Goal: Task Accomplishment & Management: Manage account settings

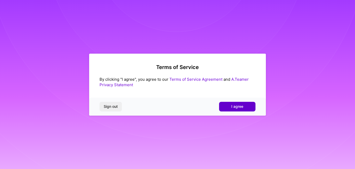
click at [240, 103] on button "I agree" at bounding box center [237, 106] width 36 height 9
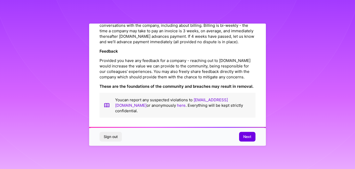
scroll to position [614, 0]
click at [244, 139] on span "Next" at bounding box center [247, 136] width 8 height 5
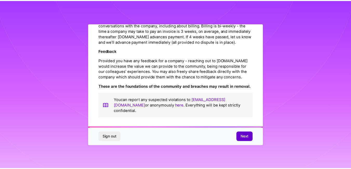
scroll to position [18, 0]
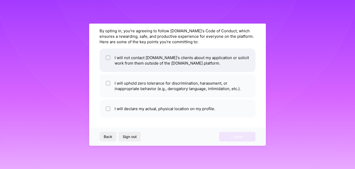
click at [108, 58] on input "checkbox" at bounding box center [109, 58] width 4 height 4
checkbox input "true"
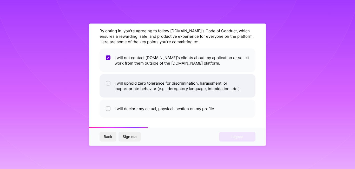
click at [110, 83] on div at bounding box center [108, 83] width 5 height 5
checkbox input "true"
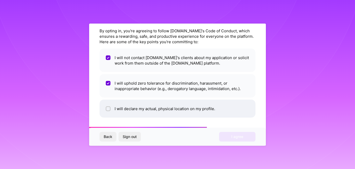
click at [109, 109] on input "checkbox" at bounding box center [109, 109] width 4 height 4
checkbox input "true"
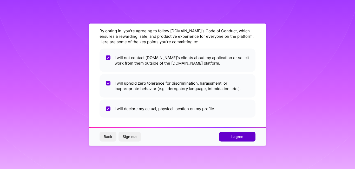
click at [236, 137] on span "I agree" at bounding box center [237, 136] width 12 height 5
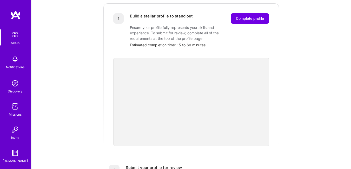
scroll to position [78, 0]
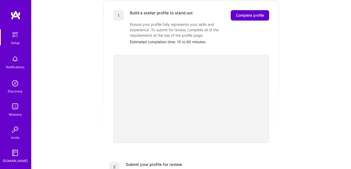
click at [252, 13] on button "Complete profile" at bounding box center [250, 15] width 38 height 10
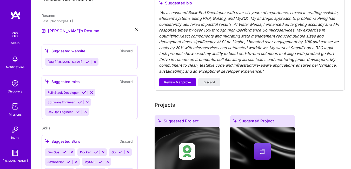
scroll to position [157, 0]
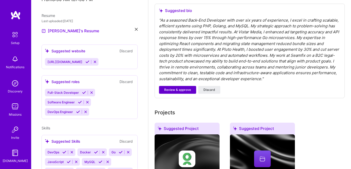
click at [179, 91] on span "Review & approve" at bounding box center [177, 89] width 27 height 5
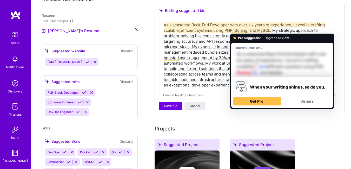
click at [247, 30] on textarea "As a seasoned Back-End Developer with over six years of experience, I excel in …" at bounding box center [249, 55] width 173 height 66
click at [249, 30] on textarea "As a seasoned Back-End Developer with over six years of experience, I excel in …" at bounding box center [249, 55] width 173 height 66
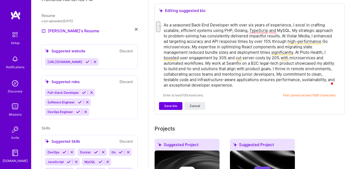
drag, startPoint x: 205, startPoint y: 63, endPoint x: 272, endPoint y: 67, distance: 66.9
click at [272, 67] on textarea "As a seasoned Back-End Developer with over six years of experience, I excel in …" at bounding box center [249, 55] width 173 height 66
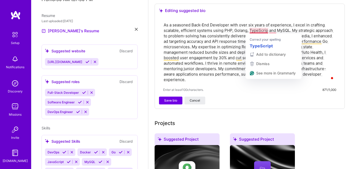
click at [267, 30] on textarea "As a seasoned Back-End Developer with over six years of experience, I excel in …" at bounding box center [249, 52] width 173 height 61
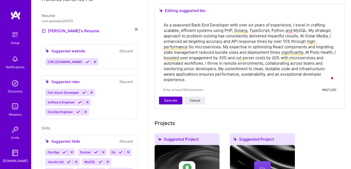
type textarea "As a seasoned Back-End Developer with over six years of experience, I excel in …"
click at [175, 102] on span "Save bio" at bounding box center [170, 100] width 13 height 5
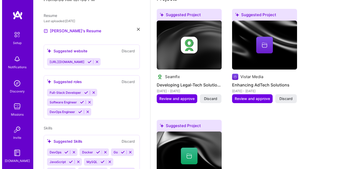
scroll to position [226, 0]
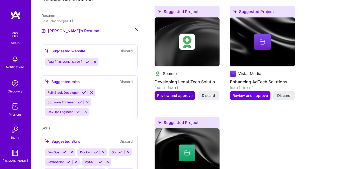
click at [181, 96] on span "Review and approve" at bounding box center [174, 95] width 35 height 5
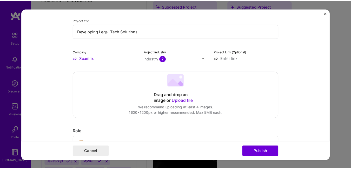
scroll to position [40, 0]
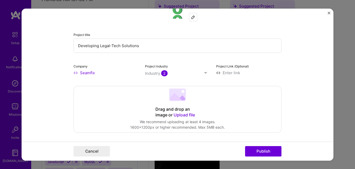
click at [329, 12] on img "Close" at bounding box center [328, 12] width 3 height 3
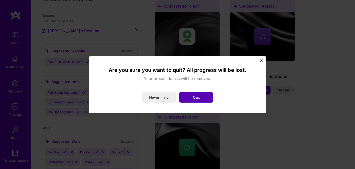
click at [186, 97] on button "Quit" at bounding box center [196, 97] width 34 height 10
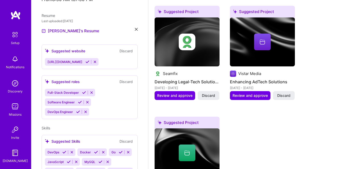
drag, startPoint x: 348, startPoint y: 86, endPoint x: 349, endPoint y: 89, distance: 3.2
click at [349, 87] on div "Complete your profile to take the first step in unlocking full A.Team access On…" at bounding box center [249, 87] width 203 height 584
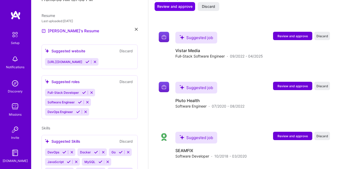
scroll to position [436, 0]
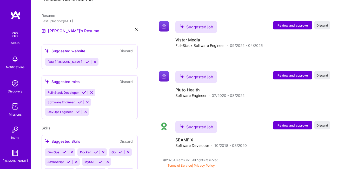
click at [14, 36] on img at bounding box center [15, 34] width 11 height 11
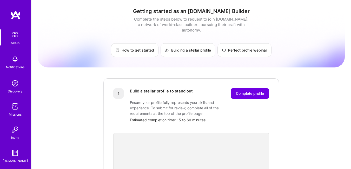
click at [13, 62] on img at bounding box center [15, 59] width 10 height 10
click at [16, 93] on div "Discovery" at bounding box center [15, 90] width 15 height 5
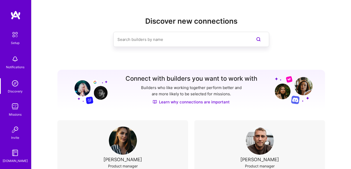
scroll to position [23, 0]
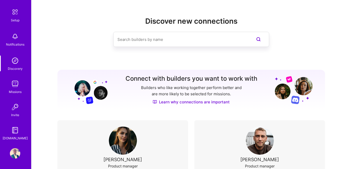
click at [12, 128] on img at bounding box center [15, 130] width 10 height 10
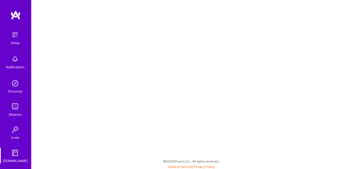
click at [15, 38] on img at bounding box center [15, 34] width 11 height 11
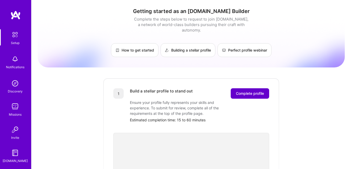
click at [245, 91] on span "Complete profile" at bounding box center [250, 93] width 28 height 5
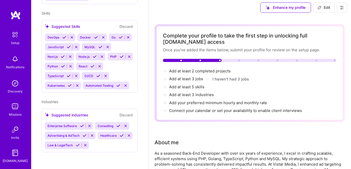
scroll to position [2, 0]
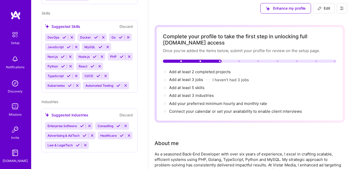
click at [181, 62] on div at bounding box center [181, 61] width 2 height 2
click at [177, 62] on div at bounding box center [192, 60] width 59 height 3
click at [327, 9] on span "Edit" at bounding box center [323, 8] width 13 height 5
select select "US"
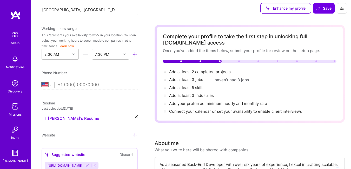
scroll to position [115, 0]
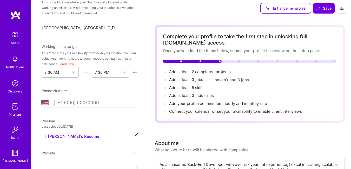
click at [73, 64] on button "Learn how" at bounding box center [66, 63] width 16 height 5
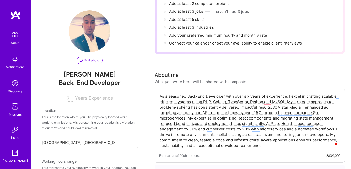
scroll to position [0, 0]
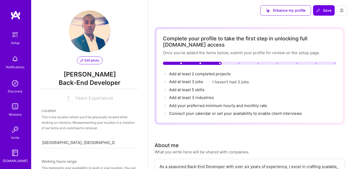
click at [13, 14] on img at bounding box center [15, 14] width 10 height 9
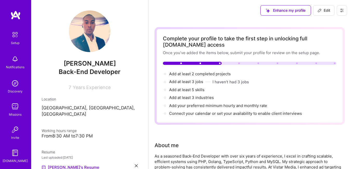
click at [343, 9] on icon at bounding box center [341, 10] width 3 height 3
click at [325, 37] on button "Payment method" at bounding box center [327, 35] width 39 height 13
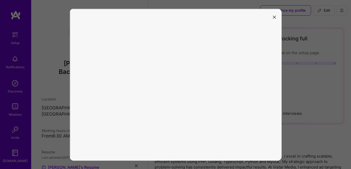
click at [273, 17] on icon "modal" at bounding box center [274, 17] width 3 height 3
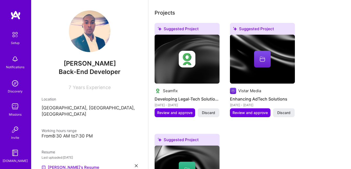
scroll to position [205, 0]
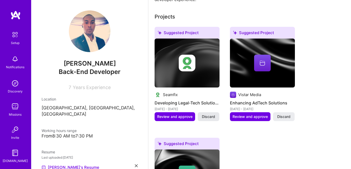
click at [208, 119] on button "Discard" at bounding box center [209, 116] width 22 height 9
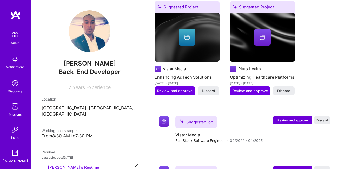
scroll to position [227, 0]
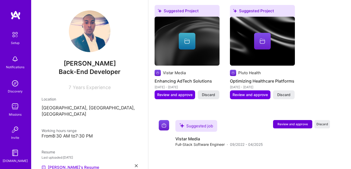
click at [213, 95] on span "Discard" at bounding box center [208, 94] width 13 height 5
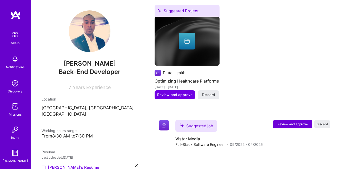
click at [213, 95] on span "Discard" at bounding box center [208, 94] width 13 height 5
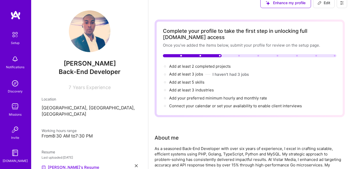
scroll to position [7, 0]
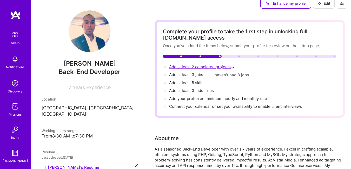
click at [195, 67] on span "Add at least 2 completed projects →" at bounding box center [202, 66] width 66 height 5
select select "US"
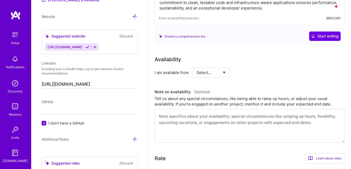
scroll to position [229, 0]
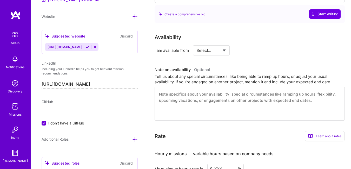
select select "Right Now"
click at [196, 44] on select "Select... Right Now Future Date Not Available" at bounding box center [211, 50] width 30 height 13
click at [254, 51] on input at bounding box center [258, 50] width 31 height 10
type input "40"
click at [273, 64] on div "Availability I am available from Select... Right Now Future Date Not Available …" at bounding box center [250, 76] width 190 height 87
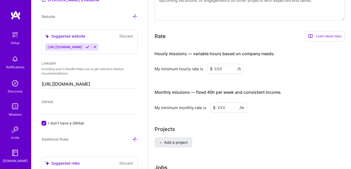
scroll to position [330, 0]
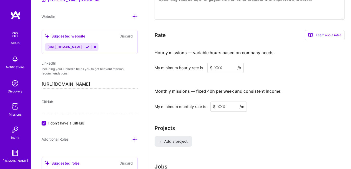
click at [225, 69] on input at bounding box center [225, 68] width 36 height 10
click at [325, 32] on div "Learn about rates" at bounding box center [325, 35] width 40 height 10
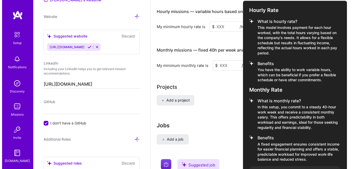
scroll to position [364, 0]
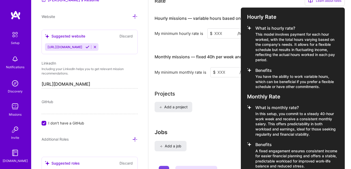
click at [229, 92] on div at bounding box center [175, 84] width 351 height 169
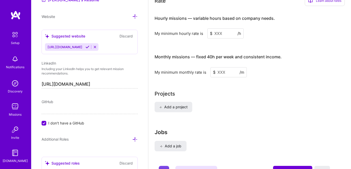
click at [226, 72] on input at bounding box center [228, 72] width 36 height 10
drag, startPoint x: 220, startPoint y: 72, endPoint x: 213, endPoint y: 72, distance: 7.0
click at [213, 72] on input "6000" at bounding box center [228, 72] width 36 height 10
type input "5000"
click at [177, 106] on span "Add a project" at bounding box center [173, 106] width 28 height 5
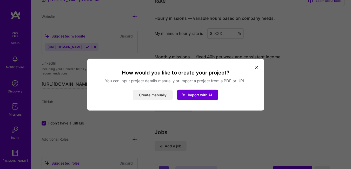
click at [157, 97] on button "Create manually" at bounding box center [153, 94] width 40 height 10
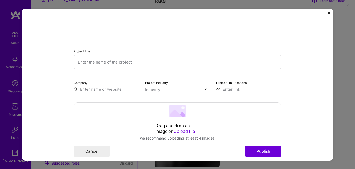
click at [114, 63] on input "text" at bounding box center [177, 62] width 208 height 14
type input "Rightful"
click at [105, 90] on input "text" at bounding box center [105, 88] width 65 height 5
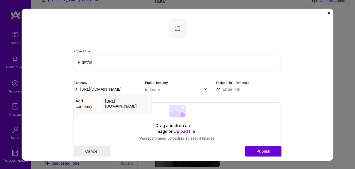
type input "https://www.rightful.com.au"
click at [131, 102] on div "https://www.rightful.com.au" at bounding box center [126, 103] width 47 height 14
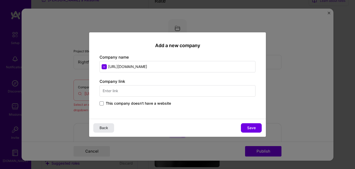
click at [101, 127] on span "Back" at bounding box center [103, 127] width 9 height 5
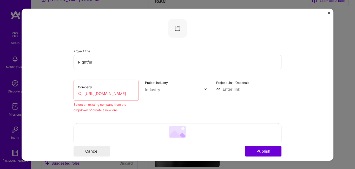
click at [131, 94] on input "https://www.rightful.com.au" at bounding box center [106, 92] width 56 height 5
drag, startPoint x: 110, startPoint y: 91, endPoint x: 68, endPoint y: 95, distance: 43.0
click at [68, 95] on form "Project title Rightful Company New Law Ch Select an existing company from the d…" at bounding box center [178, 84] width 312 height 152
paste input "Law Chambers Pty Ltd"
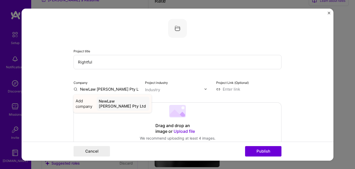
type input "NewLaw [PERSON_NAME] Pty Ltd"
click at [126, 106] on div "NewLaw [PERSON_NAME] Pty Ltd" at bounding box center [123, 103] width 53 height 14
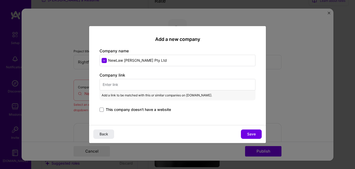
click at [123, 85] on input "text" at bounding box center [177, 84] width 156 height 11
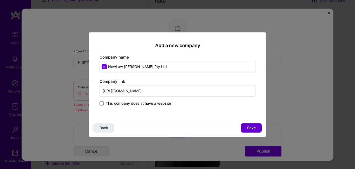
type input "https://www.rightful.com.au"
click at [243, 126] on button "Save" at bounding box center [251, 127] width 21 height 9
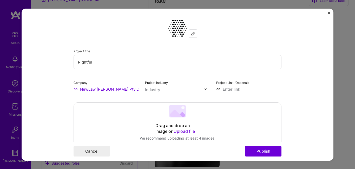
click at [204, 88] on img at bounding box center [205, 88] width 3 height 3
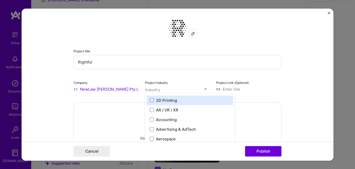
scroll to position [369, 0]
type input "la"
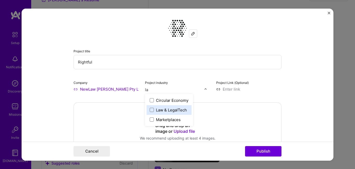
click at [169, 109] on div "Law & LegalTech" at bounding box center [171, 109] width 31 height 5
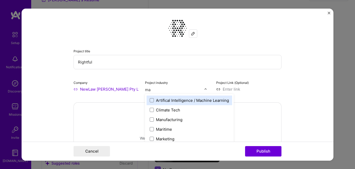
type input "mar"
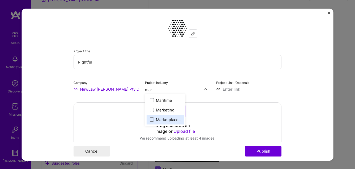
click at [160, 122] on div "Marketplaces" at bounding box center [164, 119] width 37 height 10
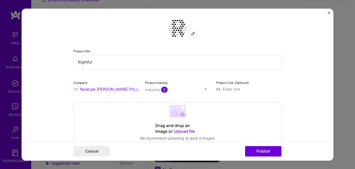
click at [231, 88] on input at bounding box center [248, 88] width 65 height 5
type input "https://www.rightful.com.au"
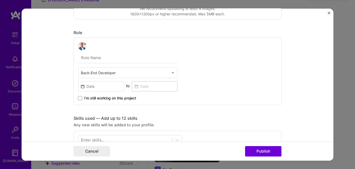
scroll to position [136, 0]
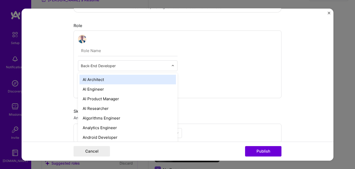
drag, startPoint x: 95, startPoint y: 66, endPoint x: 65, endPoint y: 64, distance: 29.4
click at [65, 64] on form "Project title Rightful Company NewLaw Chambers Pty Ltd Project industry Industr…" at bounding box center [178, 84] width 312 height 152
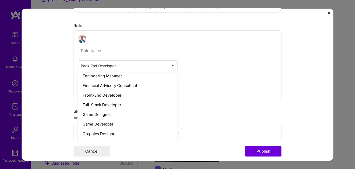
scroll to position [275, 0]
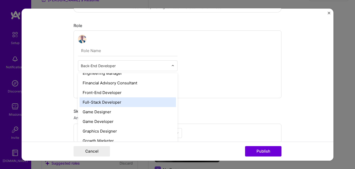
click at [100, 104] on div "Full-Stack Developer" at bounding box center [127, 102] width 96 height 10
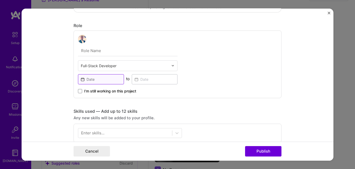
click at [97, 80] on input at bounding box center [101, 79] width 46 height 10
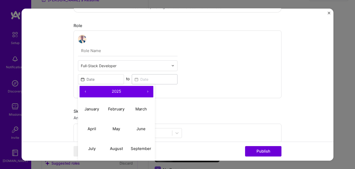
click at [84, 92] on button "‹" at bounding box center [84, 90] width 11 height 11
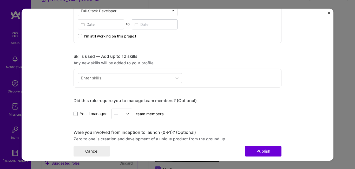
scroll to position [186, 0]
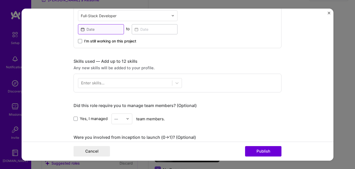
click at [106, 30] on input at bounding box center [101, 29] width 46 height 10
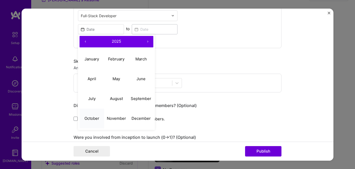
click at [93, 116] on abbr "October" at bounding box center [91, 118] width 15 height 5
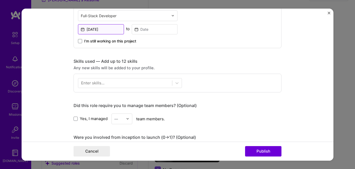
click at [108, 32] on input "Oct, 2025" at bounding box center [101, 29] width 46 height 10
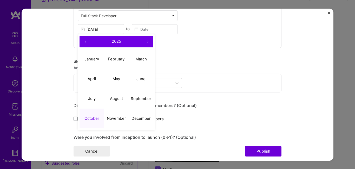
click at [85, 41] on button "‹" at bounding box center [84, 41] width 11 height 11
click at [91, 118] on abbr "October" at bounding box center [91, 118] width 15 height 5
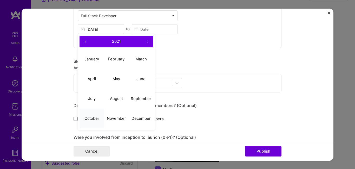
type input "Oct, 2021"
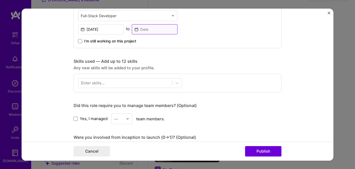
click at [147, 29] on input at bounding box center [155, 29] width 46 height 10
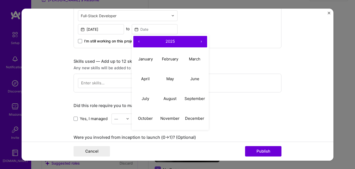
click at [199, 43] on button "›" at bounding box center [201, 41] width 11 height 11
click at [136, 41] on button "‹" at bounding box center [138, 41] width 11 height 11
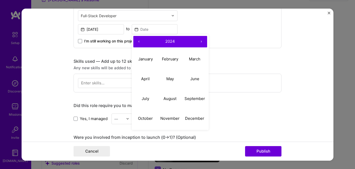
click at [136, 41] on button "‹" at bounding box center [138, 41] width 11 height 11
click at [190, 79] on abbr "June" at bounding box center [194, 78] width 9 height 5
type input "Jun, 2022"
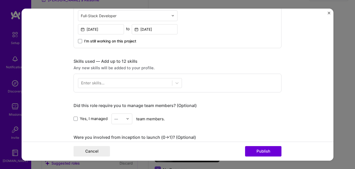
click at [101, 82] on div "Enter skills..." at bounding box center [92, 82] width 23 height 5
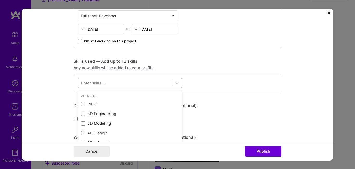
click at [111, 82] on div at bounding box center [125, 82] width 94 height 9
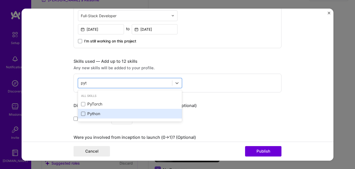
click at [83, 113] on span at bounding box center [83, 113] width 4 height 4
click at [0, 0] on input "checkbox" at bounding box center [0, 0] width 0 height 0
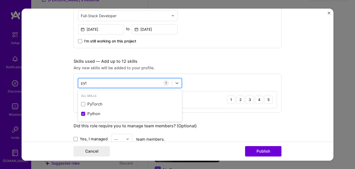
click at [89, 84] on div "pyt pyt" at bounding box center [125, 82] width 94 height 9
type input "p"
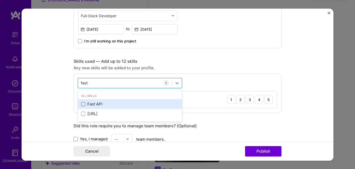
click at [81, 104] on span at bounding box center [83, 104] width 4 height 4
click at [0, 0] on input "checkbox" at bounding box center [0, 0] width 0 height 0
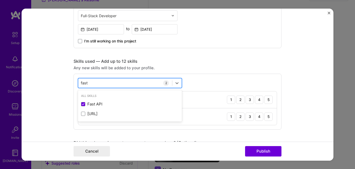
click at [102, 82] on div "fast fast" at bounding box center [125, 82] width 94 height 9
type input "f"
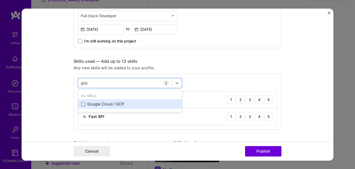
click at [83, 103] on span at bounding box center [83, 104] width 4 height 4
click at [0, 0] on input "checkbox" at bounding box center [0, 0] width 0 height 0
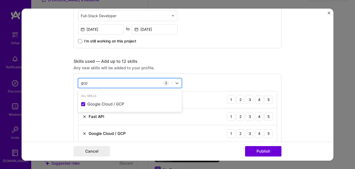
click at [92, 83] on div "gcp gcp" at bounding box center [125, 82] width 94 height 9
type input "g"
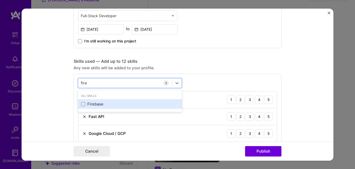
click at [83, 102] on div "Firebase" at bounding box center [130, 103] width 98 height 5
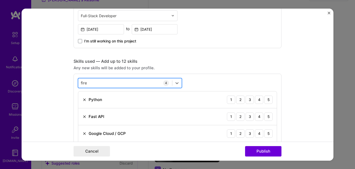
click at [99, 81] on div "fire fire" at bounding box center [125, 82] width 94 height 9
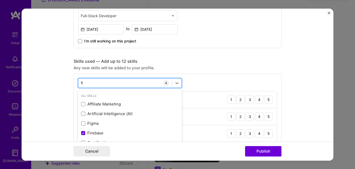
type input "f"
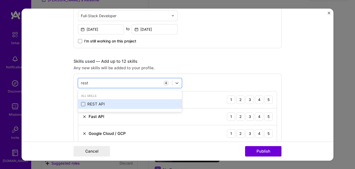
click at [82, 103] on span at bounding box center [83, 104] width 4 height 4
click at [0, 0] on input "checkbox" at bounding box center [0, 0] width 0 height 0
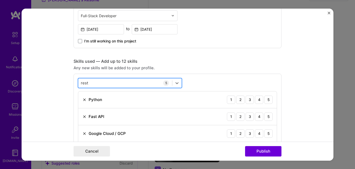
click at [95, 81] on div "rest rest" at bounding box center [125, 82] width 94 height 9
type input "r"
type input "p"
type input "f"
type input "s"
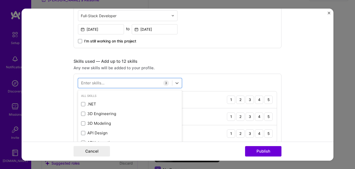
type input "r"
type input "h"
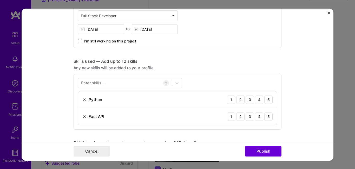
click at [204, 62] on div "Skills used — Add up to 12 skills" at bounding box center [177, 60] width 208 height 5
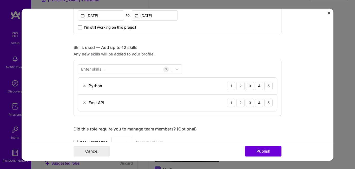
scroll to position [192, 0]
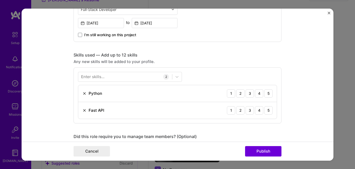
click at [99, 78] on div "Enter skills..." at bounding box center [92, 76] width 23 height 5
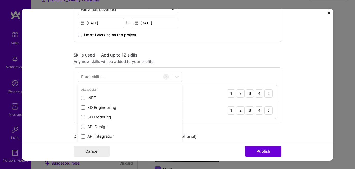
click at [93, 77] on div "Enter skills..." at bounding box center [92, 76] width 23 height 5
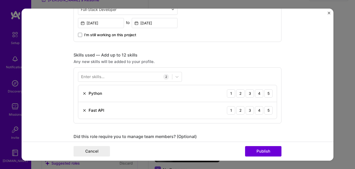
click at [98, 76] on div "Enter skills..." at bounding box center [92, 76] width 23 height 5
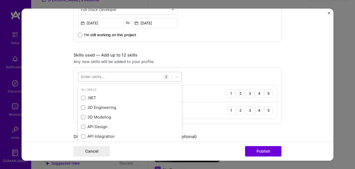
click at [103, 77] on div at bounding box center [125, 76] width 94 height 9
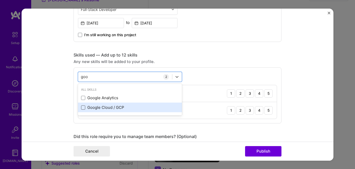
click at [82, 106] on span at bounding box center [83, 107] width 4 height 4
click at [0, 0] on input "checkbox" at bounding box center [0, 0] width 0 height 0
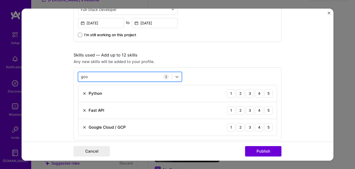
click at [102, 76] on div "goo goo" at bounding box center [125, 76] width 94 height 9
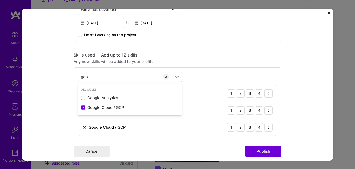
drag, startPoint x: 101, startPoint y: 76, endPoint x: 74, endPoint y: 76, distance: 27.0
click at [74, 76] on div "option Google Cloud / GCP, selected. option Google Analytics focused, 0 of 2. 2…" at bounding box center [177, 103] width 208 height 73
type input "g"
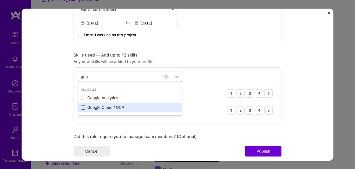
click at [83, 106] on span at bounding box center [83, 107] width 4 height 4
click at [0, 0] on input "checkbox" at bounding box center [0, 0] width 0 height 0
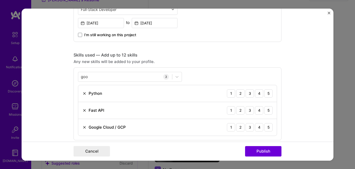
click at [170, 51] on div "Project title Rightful Company NewLaw Chambers Pty Ltd Project industry Industr…" at bounding box center [177, 106] width 208 height 560
click at [89, 75] on div "goo goo" at bounding box center [125, 76] width 94 height 9
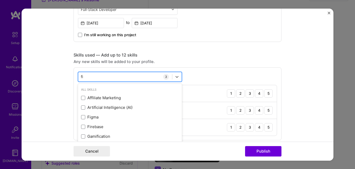
type input "fir"
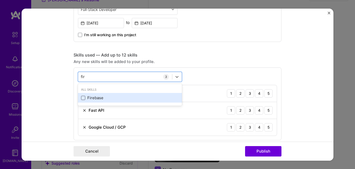
click at [82, 98] on span at bounding box center [83, 98] width 4 height 4
click at [0, 0] on input "checkbox" at bounding box center [0, 0] width 0 height 0
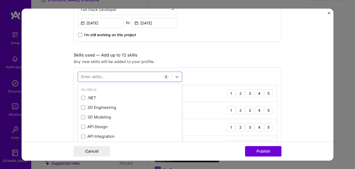
click at [172, 57] on div "Skills used — Add up to 12 skills" at bounding box center [177, 54] width 208 height 5
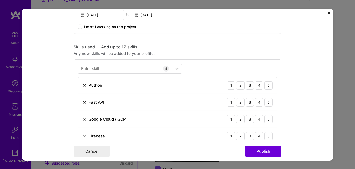
scroll to position [197, 0]
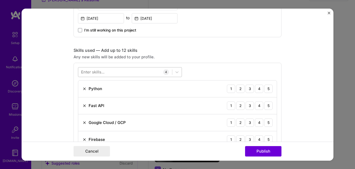
click at [113, 72] on div at bounding box center [125, 72] width 94 height 9
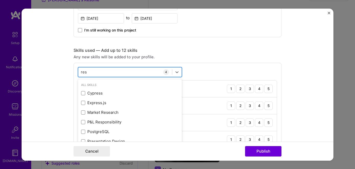
type input "rest"
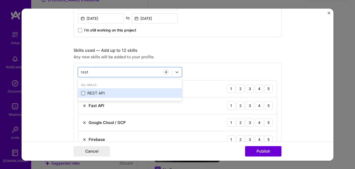
click at [82, 92] on span at bounding box center [83, 93] width 4 height 4
click at [0, 0] on input "checkbox" at bounding box center [0, 0] width 0 height 0
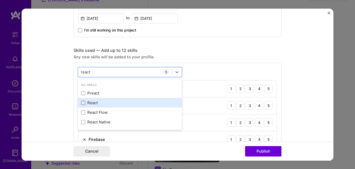
click at [81, 102] on span at bounding box center [83, 103] width 4 height 4
click at [0, 0] on input "checkbox" at bounding box center [0, 0] width 0 height 0
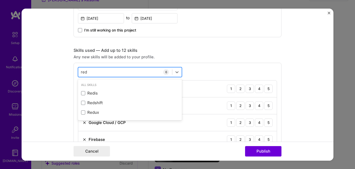
type input "redu"
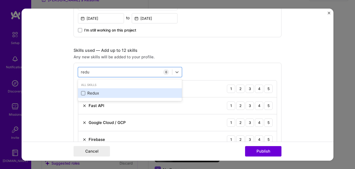
click at [81, 93] on span at bounding box center [83, 93] width 4 height 4
click at [0, 0] on input "checkbox" at bounding box center [0, 0] width 0 height 0
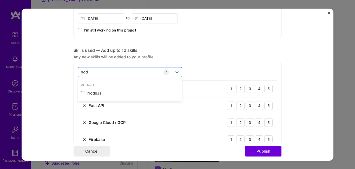
type input "node"
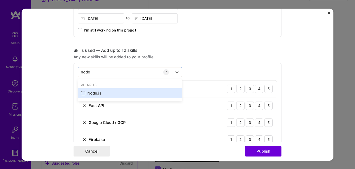
click at [82, 92] on span at bounding box center [83, 93] width 4 height 4
click at [0, 0] on input "checkbox" at bounding box center [0, 0] width 0 height 0
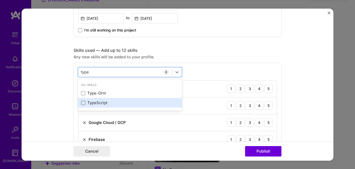
click at [82, 103] on span at bounding box center [83, 103] width 4 height 4
click at [0, 0] on input "checkbox" at bounding box center [0, 0] width 0 height 0
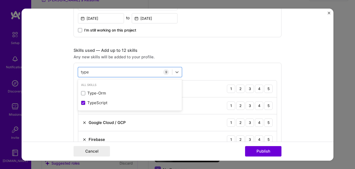
type input "type"
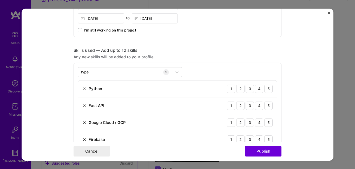
click at [226, 45] on div "Project title Rightful Company NewLaw Chambers Pty Ltd Project industry Industr…" at bounding box center [177, 152] width 208 height 661
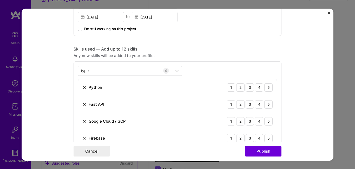
scroll to position [189, 0]
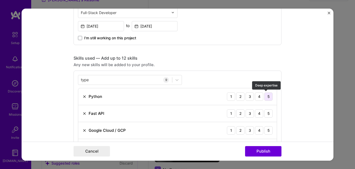
click at [266, 94] on div "5" at bounding box center [268, 96] width 8 height 8
click at [256, 114] on div "4" at bounding box center [259, 113] width 8 height 8
click at [255, 130] on div "4" at bounding box center [259, 130] width 8 height 8
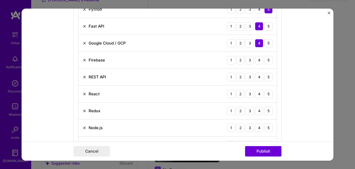
scroll to position [279, 0]
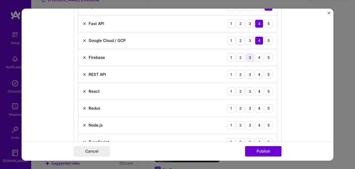
click at [249, 57] on div "3" at bounding box center [249, 57] width 8 height 8
click at [266, 74] on div "5" at bounding box center [268, 74] width 8 height 8
click at [266, 91] on div "5" at bounding box center [268, 91] width 8 height 8
click at [265, 109] on div "5" at bounding box center [268, 108] width 8 height 8
click at [264, 127] on div "5" at bounding box center [268, 125] width 8 height 8
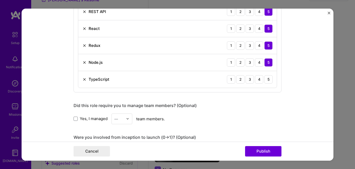
scroll to position [349, 0]
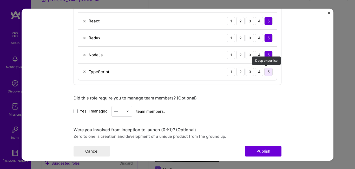
click at [266, 71] on div "5" at bounding box center [268, 71] width 8 height 8
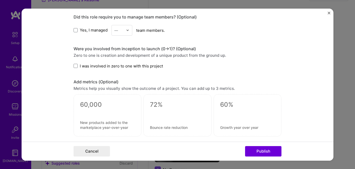
scroll to position [431, 0]
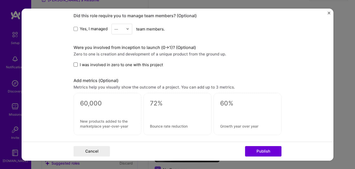
click at [73, 65] on span at bounding box center [75, 64] width 4 height 4
click at [0, 0] on input "I was involved in zero to one with this project" at bounding box center [0, 0] width 0 height 0
click at [110, 121] on textarea at bounding box center [107, 123] width 55 height 10
click at [241, 113] on div at bounding box center [247, 111] width 55 height 5
click at [229, 105] on textarea at bounding box center [247, 103] width 55 height 8
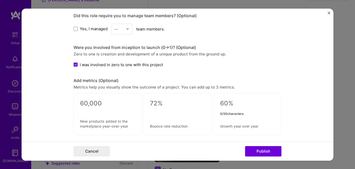
type textarea "5"
type textarea "45"
click at [235, 125] on textarea at bounding box center [247, 125] width 55 height 5
click at [283, 110] on form "Project title Rightful Company NewLaw Chambers Pty Ltd Project industry Industr…" at bounding box center [178, 84] width 312 height 152
drag, startPoint x: 226, startPoint y: 101, endPoint x: 205, endPoint y: 101, distance: 20.8
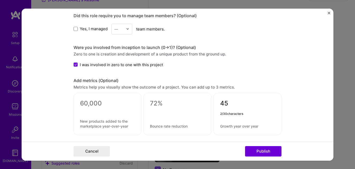
click at [206, 101] on div "45 2 / 30 characters" at bounding box center [177, 114] width 208 height 42
click at [304, 81] on form "Project title Rightful Company NewLaw Chambers Pty Ltd Project industry Industr…" at bounding box center [178, 84] width 312 height 152
click at [262, 151] on button "Publish" at bounding box center [263, 151] width 36 height 10
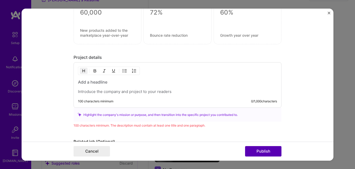
scroll to position [555, 0]
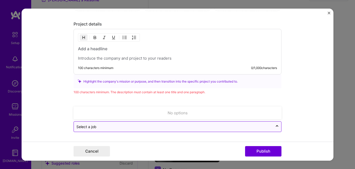
click at [102, 126] on input "text" at bounding box center [173, 126] width 194 height 5
type input "f"
click at [47, 118] on form "Project title Rightful Company NewLaw Chambers Pty Ltd Project industry Industr…" at bounding box center [178, 84] width 312 height 152
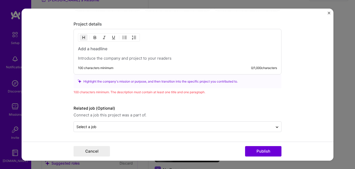
click at [87, 50] on h3 at bounding box center [177, 49] width 199 height 6
click at [100, 50] on h3 "To enrich screen reader interactions, please activate Accessibility in Grammarl…" at bounding box center [177, 49] width 199 height 6
click at [92, 58] on p "To enrich screen reader interactions, please activate Accessibility in Grammarl…" at bounding box center [177, 58] width 199 height 5
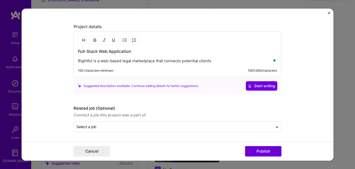
scroll to position [552, 0]
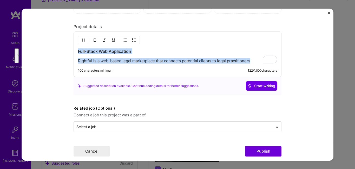
click at [146, 60] on p "Rightful is a web-based legal marketplace that connects potential clients to le…" at bounding box center [177, 60] width 199 height 5
drag, startPoint x: 252, startPoint y: 60, endPoint x: 73, endPoint y: 58, distance: 179.5
click at [73, 58] on div "Full-Stack Web Application Rightful is a web-based legal marketplace that conne…" at bounding box center [177, 53] width 208 height 45
copy p "Rightful is a web-based legal marketplace that connects potential clients to le…"
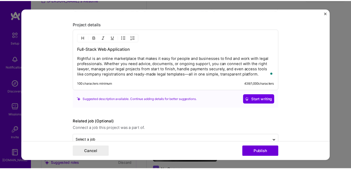
scroll to position [568, 0]
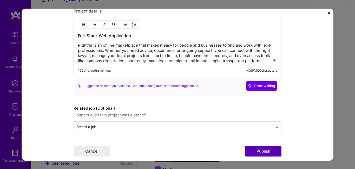
click at [261, 151] on button "Publish" at bounding box center [263, 151] width 36 height 10
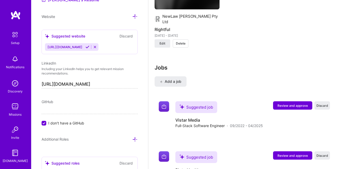
scroll to position [513, 0]
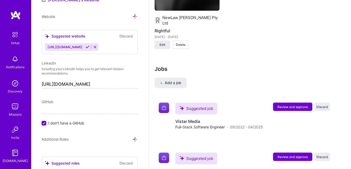
click at [49, 102] on span "GitHub" at bounding box center [48, 101] width 12 height 4
drag, startPoint x: 47, startPoint y: 46, endPoint x: 98, endPoint y: 46, distance: 51.4
click at [84, 46] on div "[URL][DOMAIN_NAME]" at bounding box center [64, 47] width 39 height 8
copy span "[URL][DOMAIN_NAME]"
click at [123, 34] on button "Discard" at bounding box center [126, 36] width 16 height 6
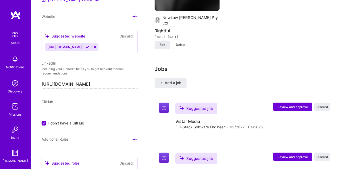
click at [97, 47] on icon at bounding box center [95, 47] width 4 height 4
click at [43, 123] on input "I don't have a GitHub" at bounding box center [44, 123] width 5 height 5
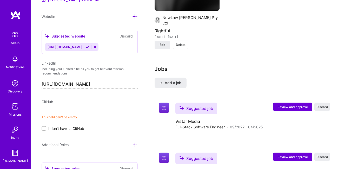
click at [47, 109] on input at bounding box center [90, 109] width 96 height 8
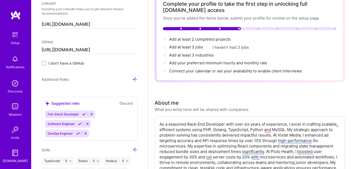
scroll to position [0, 0]
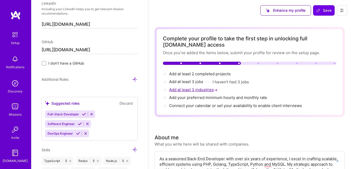
type input "[URL][DOMAIN_NAME]"
click at [195, 91] on span "Add at least 3 industries →" at bounding box center [193, 89] width 49 height 5
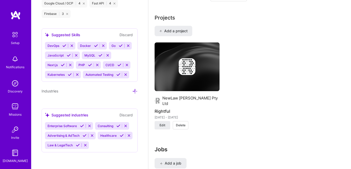
scroll to position [404, 0]
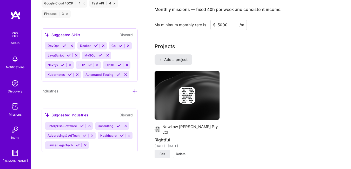
click at [174, 58] on span "Add a project" at bounding box center [173, 59] width 28 height 5
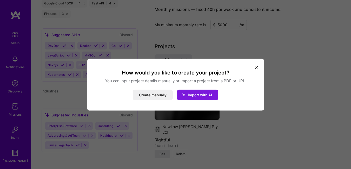
click at [198, 97] on button "Import with AI" at bounding box center [197, 94] width 41 height 10
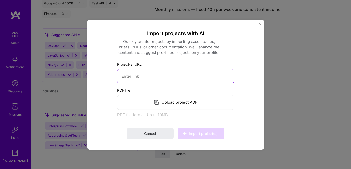
click at [157, 78] on input at bounding box center [175, 76] width 117 height 14
paste input "https://seamfix.com/civil-registra-mosip-compliant-2/"
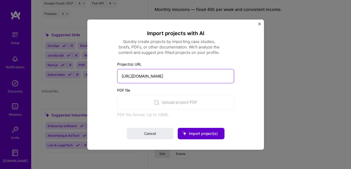
type input "https://seamfix.com/civil-registra-mosip-compliant-2/"
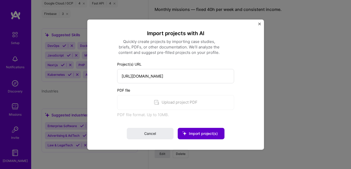
click at [197, 132] on span "Import project(s)" at bounding box center [203, 133] width 29 height 4
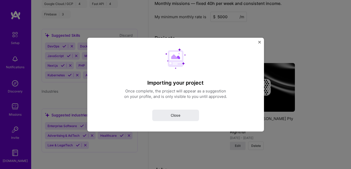
select select "US"
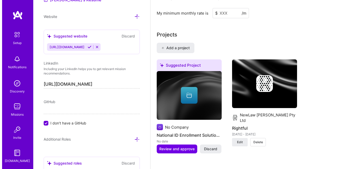
scroll to position [434, 0]
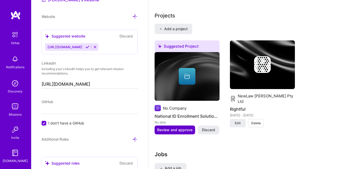
click at [173, 129] on span "Review and approve" at bounding box center [174, 129] width 35 height 5
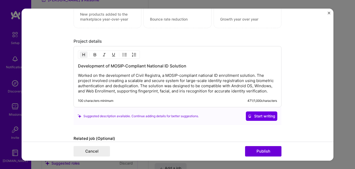
scroll to position [436, 0]
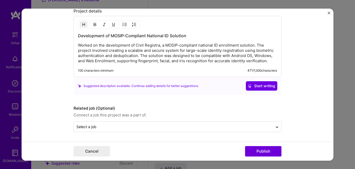
click at [330, 145] on div "Cancel Publish" at bounding box center [178, 150] width 312 height 19
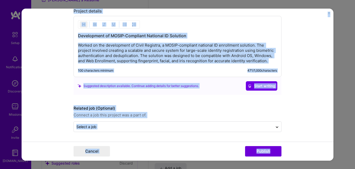
drag, startPoint x: 330, startPoint y: 34, endPoint x: 331, endPoint y: 161, distance: 127.3
click at [331, 161] on div "Editing suggested project This project is suggested based on your LinkedIn, res…" at bounding box center [177, 84] width 355 height 169
click at [317, 124] on form "Editing suggested project This project is suggested based on your LinkedIn, res…" at bounding box center [178, 84] width 312 height 152
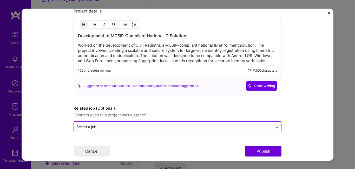
click at [137, 126] on input "text" at bounding box center [173, 126] width 194 height 5
type input "s"
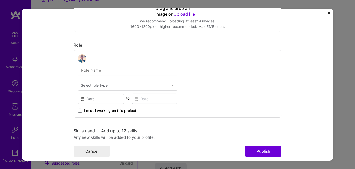
scroll to position [154, 0]
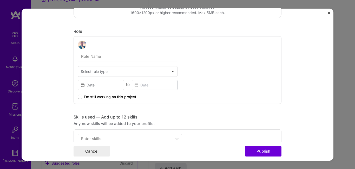
click at [122, 55] on input "text" at bounding box center [127, 56] width 99 height 11
click at [88, 58] on input "text" at bounding box center [127, 56] width 99 height 11
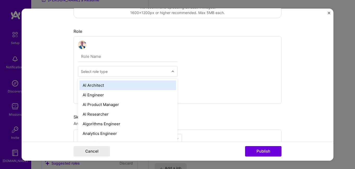
click at [108, 73] on input "text" at bounding box center [125, 70] width 88 height 5
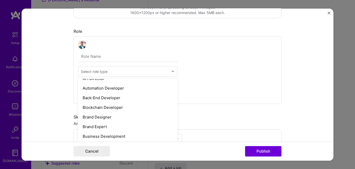
scroll to position [79, 0]
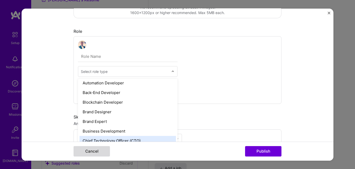
click at [93, 151] on button "Cancel" at bounding box center [91, 151] width 36 height 10
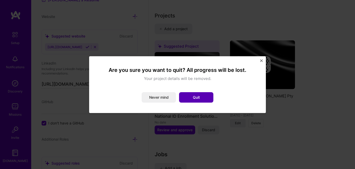
click at [182, 96] on button "Quit" at bounding box center [196, 97] width 34 height 10
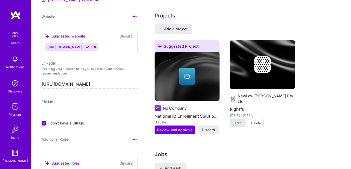
click at [240, 121] on span "Edit" at bounding box center [238, 123] width 6 height 5
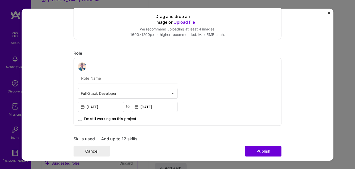
scroll to position [123, 0]
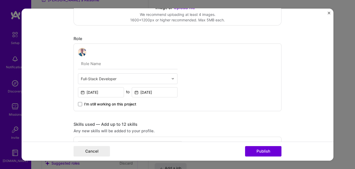
click at [95, 68] on input "text" at bounding box center [127, 63] width 99 height 11
type input "S"
type input "Full-Stack Software Developer"
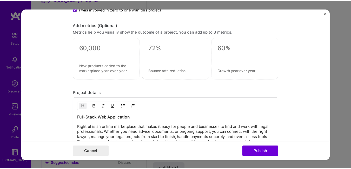
scroll to position [488, 0]
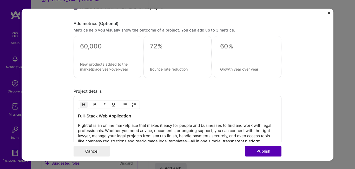
click at [266, 148] on button "Publish" at bounding box center [263, 151] width 36 height 10
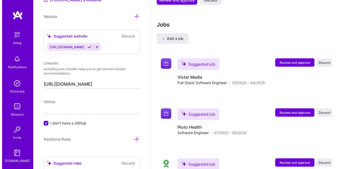
scroll to position [571, 0]
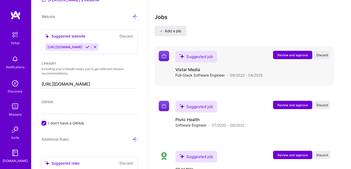
click at [293, 53] on span "Review and approve" at bounding box center [292, 55] width 30 height 4
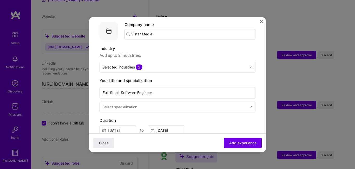
scroll to position [56, 0]
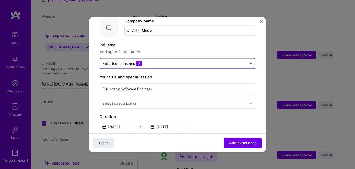
click at [155, 61] on input "text" at bounding box center [174, 63] width 144 height 5
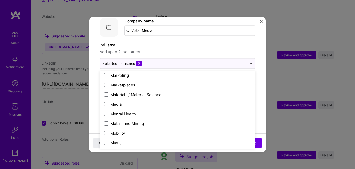
scroll to position [776, 0]
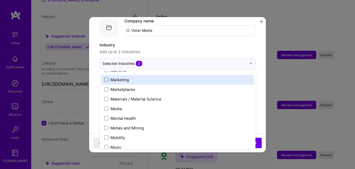
click at [106, 77] on span at bounding box center [106, 79] width 4 height 4
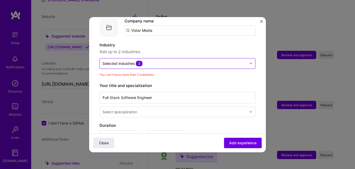
click at [143, 61] on div at bounding box center [174, 63] width 144 height 6
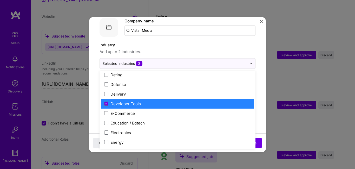
scroll to position [430, 0]
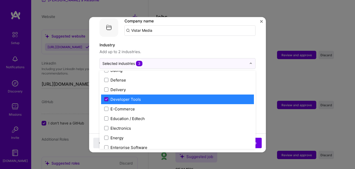
click at [106, 98] on icon at bounding box center [106, 99] width 3 height 2
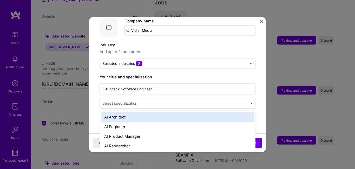
click at [127, 100] on div "Select specialization" at bounding box center [119, 102] width 35 height 5
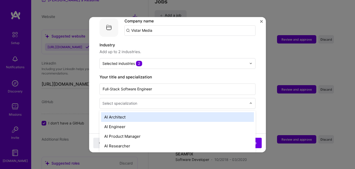
scroll to position [588, 0]
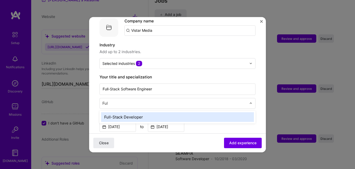
type input "Full"
click at [144, 112] on div "Full-Stack Developer" at bounding box center [177, 117] width 153 height 10
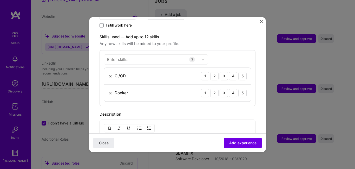
scroll to position [172, 0]
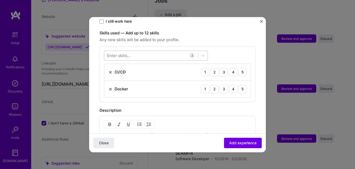
click at [144, 51] on div at bounding box center [151, 55] width 94 height 9
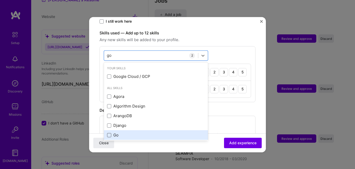
click at [107, 133] on span at bounding box center [109, 135] width 4 height 4
click at [0, 0] on input "checkbox" at bounding box center [0, 0] width 0 height 0
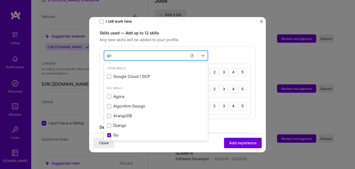
click at [118, 51] on div "go go" at bounding box center [151, 55] width 94 height 9
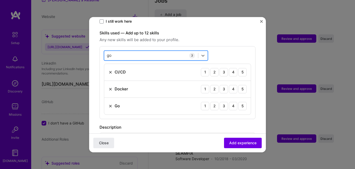
type input "g"
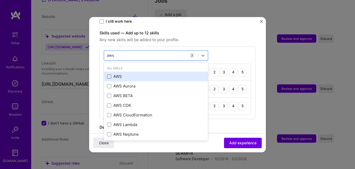
click at [110, 74] on span at bounding box center [109, 76] width 4 height 4
click at [0, 0] on input "checkbox" at bounding box center [0, 0] width 0 height 0
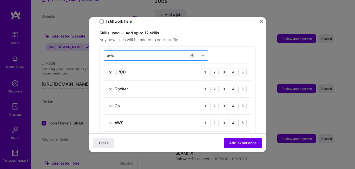
click at [122, 51] on div "aws aws" at bounding box center [151, 55] width 94 height 9
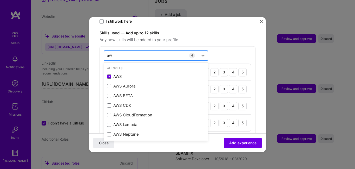
type input "a"
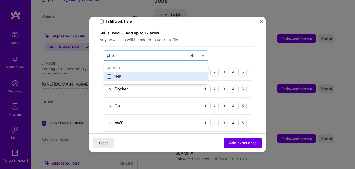
click at [111, 74] on span at bounding box center [109, 76] width 4 height 4
click at [0, 0] on input "checkbox" at bounding box center [0, 0] width 0 height 0
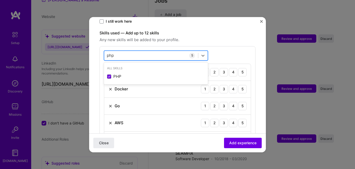
click at [117, 51] on div "php php" at bounding box center [151, 55] width 94 height 9
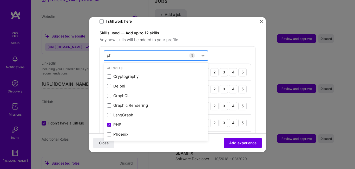
type input "p"
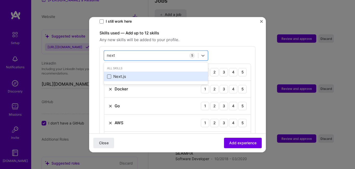
click at [111, 74] on span at bounding box center [109, 76] width 4 height 4
click at [0, 0] on input "checkbox" at bounding box center [0, 0] width 0 height 0
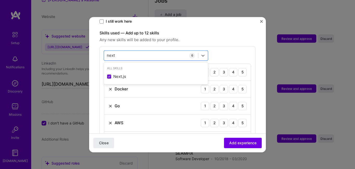
click at [180, 37] on span "Any new skills will be added to your profile." at bounding box center [177, 40] width 156 height 6
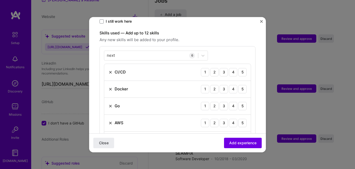
scroll to position [166, 0]
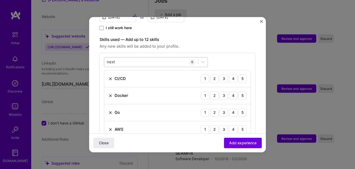
click at [119, 57] on div "next next" at bounding box center [151, 61] width 94 height 9
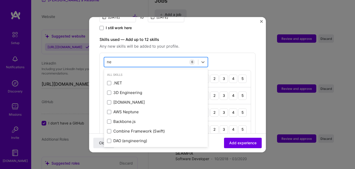
type input "n"
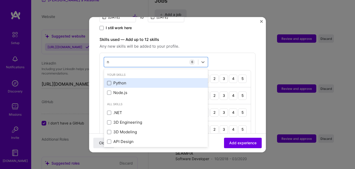
click at [110, 81] on span at bounding box center [109, 83] width 4 height 4
click at [0, 0] on input "checkbox" at bounding box center [0, 0] width 0 height 0
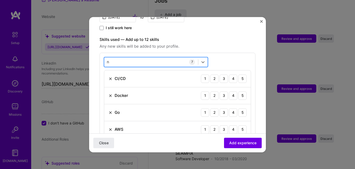
click at [148, 60] on div "n n" at bounding box center [151, 61] width 94 height 9
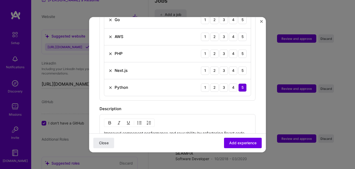
scroll to position [189, 0]
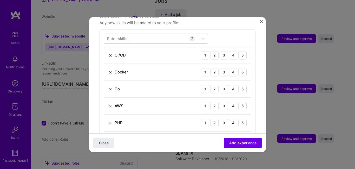
click at [140, 34] on div at bounding box center [151, 38] width 94 height 9
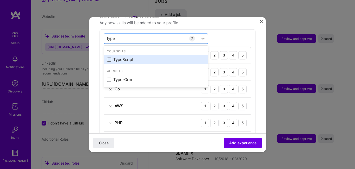
click at [110, 57] on span at bounding box center [109, 59] width 4 height 4
click at [0, 0] on input "checkbox" at bounding box center [0, 0] width 0 height 0
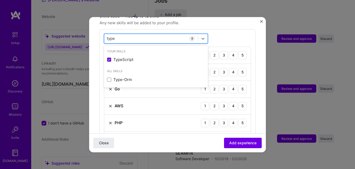
click at [123, 34] on div "type type" at bounding box center [151, 38] width 94 height 9
type input "t"
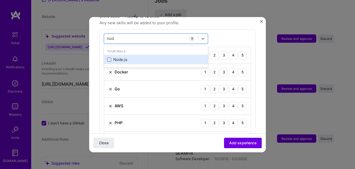
click at [109, 57] on span at bounding box center [109, 59] width 4 height 4
click at [0, 0] on input "checkbox" at bounding box center [0, 0] width 0 height 0
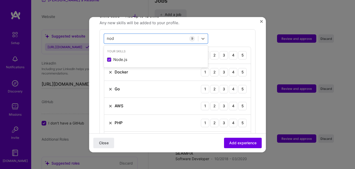
click at [240, 34] on div "option Node.js, selected. option Node.js selected, 0 of 2. 1 result available f…" at bounding box center [177, 116] width 156 height 174
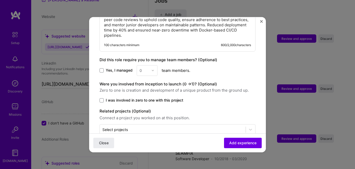
scroll to position [438, 0]
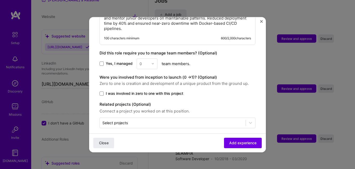
click at [121, 91] on span "I was involved in zero to one with this project" at bounding box center [144, 93] width 77 height 5
click at [0, 0] on input "I was involved in zero to one with this project" at bounding box center [0, 0] width 0 height 0
click at [138, 120] on input "text" at bounding box center [172, 122] width 141 height 5
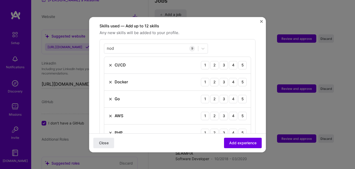
scroll to position [183, 0]
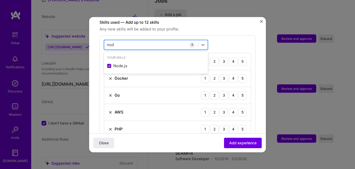
click at [124, 42] on div "nod nod" at bounding box center [151, 44] width 94 height 9
type input "n"
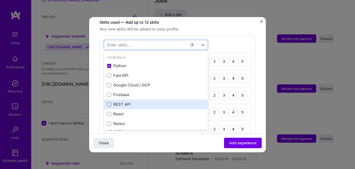
click at [108, 102] on span at bounding box center [109, 104] width 4 height 4
click at [0, 0] on input "checkbox" at bounding box center [0, 0] width 0 height 0
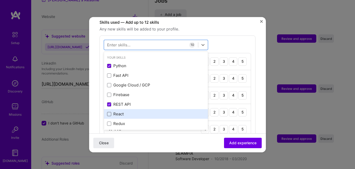
click at [110, 112] on span at bounding box center [109, 114] width 4 height 4
click at [0, 0] on input "checkbox" at bounding box center [0, 0] width 0 height 0
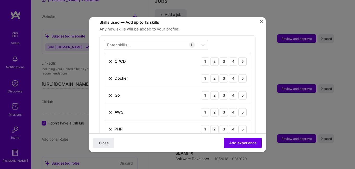
click at [224, 35] on div "Enter skills... 11 CI/CD 1 2 3 4 5 Docker 1 2 3 4 5 Go 1 2 3 4 5 AWS 1 2 3 4 5 …" at bounding box center [177, 139] width 156 height 208
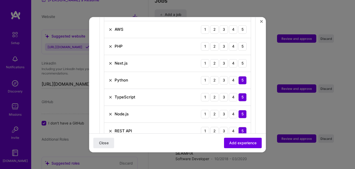
scroll to position [263, 0]
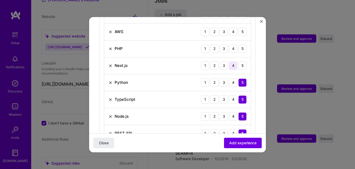
click at [229, 61] on div "4" at bounding box center [233, 65] width 8 height 8
click at [238, 44] on div "5" at bounding box center [242, 48] width 8 height 8
click at [229, 28] on div "4" at bounding box center [233, 32] width 8 height 8
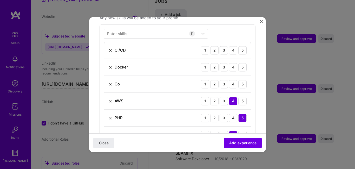
scroll to position [191, 0]
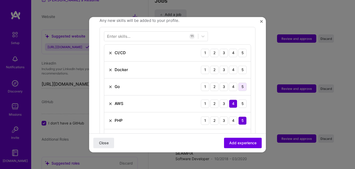
click at [238, 82] on div "5" at bounding box center [242, 86] width 8 height 8
click at [229, 65] on div "4" at bounding box center [233, 69] width 8 height 8
click at [232, 49] on div "4" at bounding box center [233, 53] width 8 height 8
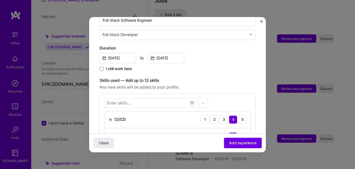
scroll to position [124, 0]
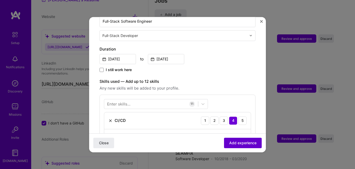
click at [239, 143] on span "Add experience" at bounding box center [242, 142] width 27 height 5
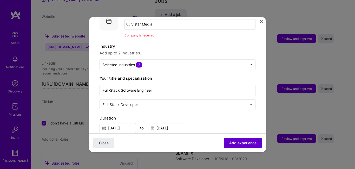
scroll to position [52, 0]
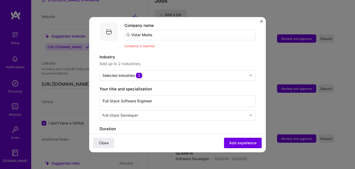
click at [157, 30] on input "Vistar Media" at bounding box center [189, 35] width 131 height 10
type input "Vistar Media"
click at [177, 45] on div "Vistar Media" at bounding box center [167, 49] width 28 height 9
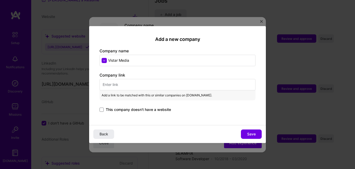
click at [128, 87] on input "text" at bounding box center [177, 84] width 156 height 11
paste input "https://www.vistarmedia.com/"
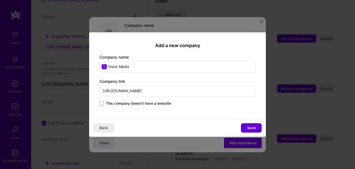
type input "https://www.vistarmedia.com/"
click at [248, 126] on span "Save" at bounding box center [251, 127] width 9 height 5
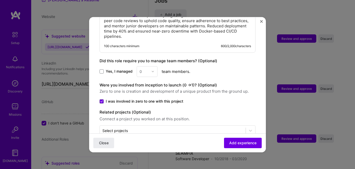
scroll to position [479, 0]
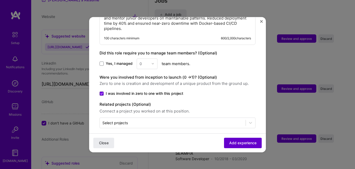
click at [236, 143] on span "Add experience" at bounding box center [242, 142] width 27 height 5
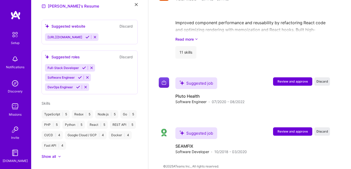
scroll to position [372, 0]
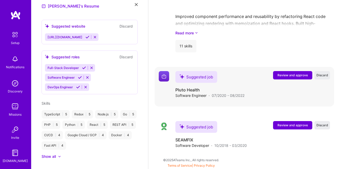
click at [305, 76] on span "Review and approve" at bounding box center [292, 75] width 30 height 4
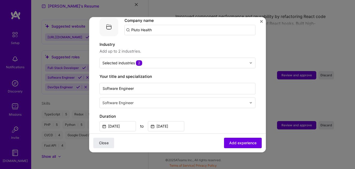
scroll to position [66, 0]
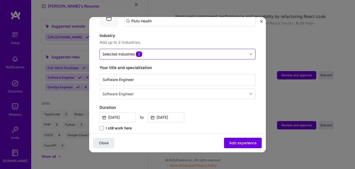
click at [153, 51] on input "text" at bounding box center [174, 53] width 144 height 5
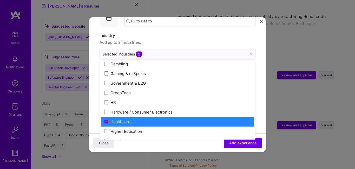
scroll to position [614, 0]
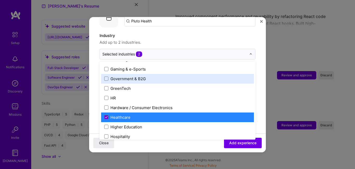
click at [232, 32] on label "Industry" at bounding box center [177, 35] width 156 height 6
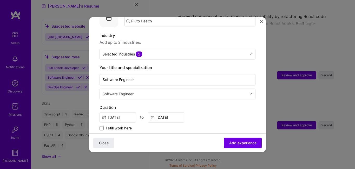
click at [266, 66] on div "Adding suggested job This job is suggested based on your LinkedIn, resume or A.…" at bounding box center [177, 84] width 355 height 169
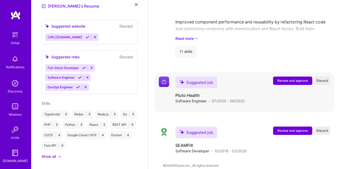
click at [293, 81] on span "Review and approve" at bounding box center [292, 80] width 30 height 4
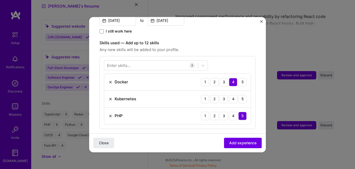
scroll to position [157, 0]
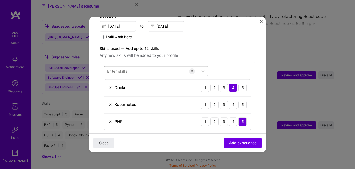
click at [133, 66] on div at bounding box center [151, 70] width 94 height 9
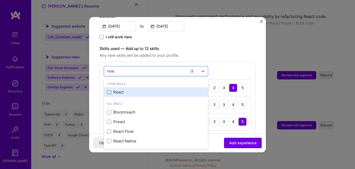
click at [111, 90] on span at bounding box center [109, 92] width 4 height 4
click at [0, 0] on input "checkbox" at bounding box center [0, 0] width 0 height 0
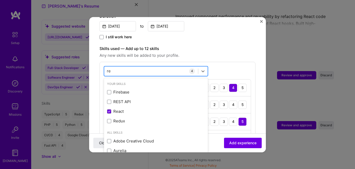
type input "r"
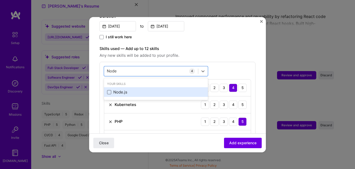
click at [110, 90] on span at bounding box center [109, 92] width 4 height 4
click at [0, 0] on input "checkbox" at bounding box center [0, 0] width 0 height 0
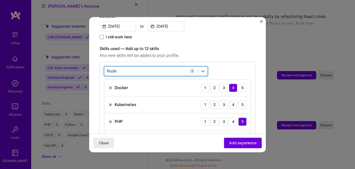
drag, startPoint x: 124, startPoint y: 65, endPoint x: 105, endPoint y: 63, distance: 19.5
click at [105, 66] on div "Node Node" at bounding box center [151, 70] width 94 height 9
type input "N"
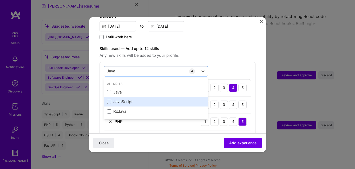
click at [111, 99] on div "JavaScript" at bounding box center [156, 101] width 98 height 5
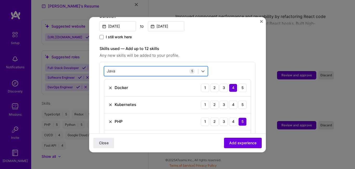
click at [122, 66] on div "Java Java" at bounding box center [151, 70] width 94 height 9
type input "J"
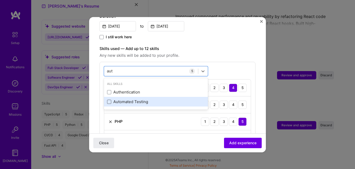
click at [110, 99] on span at bounding box center [109, 101] width 4 height 4
click at [0, 0] on input "checkbox" at bounding box center [0, 0] width 0 height 0
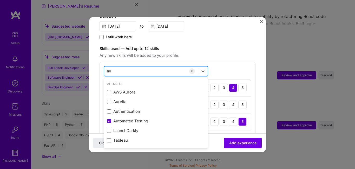
type input "a"
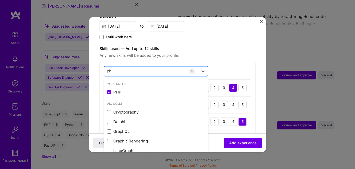
type input "p"
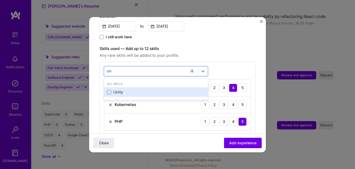
type input "u"
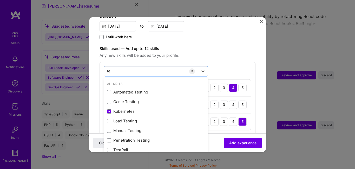
type input "t"
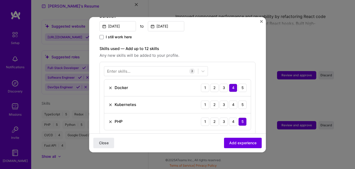
click at [245, 52] on span "Any new skills will be added to your profile." at bounding box center [177, 55] width 156 height 6
click at [125, 68] on div "Enter skills..." at bounding box center [118, 70] width 23 height 5
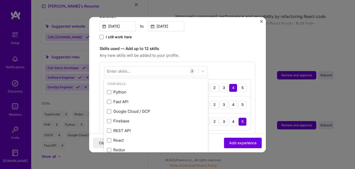
click at [125, 68] on div "Enter skills..." at bounding box center [118, 70] width 23 height 5
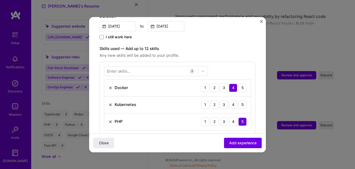
click at [125, 68] on div "Enter skills..." at bounding box center [118, 70] width 23 height 5
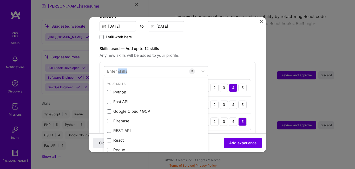
click at [125, 68] on div "Enter skills..." at bounding box center [118, 70] width 23 height 5
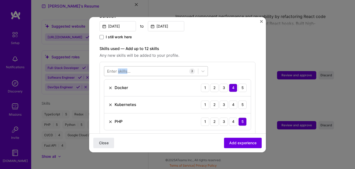
click at [139, 66] on div at bounding box center [151, 70] width 94 height 9
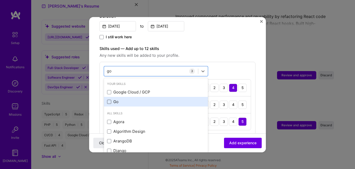
click at [110, 99] on span at bounding box center [109, 101] width 4 height 4
click at [0, 0] on input "checkbox" at bounding box center [0, 0] width 0 height 0
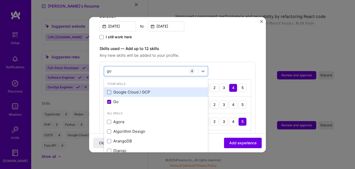
click at [109, 90] on span at bounding box center [109, 92] width 4 height 4
click at [0, 0] on input "checkbox" at bounding box center [0, 0] width 0 height 0
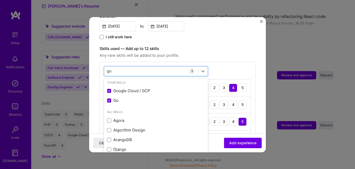
scroll to position [0, 0]
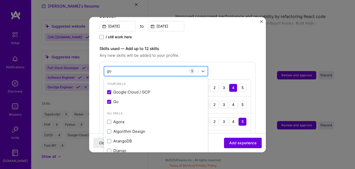
type input "g"
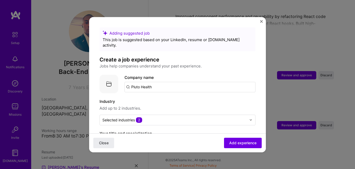
scroll to position [157, 0]
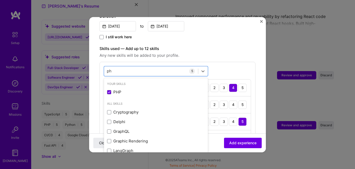
type input "p"
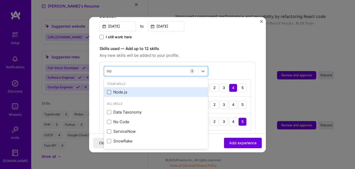
click at [107, 90] on span at bounding box center [109, 92] width 4 height 4
click at [0, 0] on input "checkbox" at bounding box center [0, 0] width 0 height 0
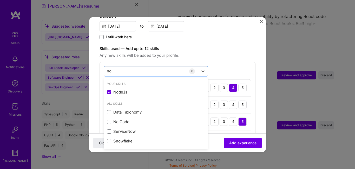
type input "n"
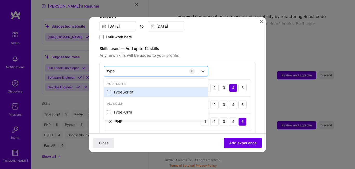
click at [108, 90] on span at bounding box center [109, 92] width 4 height 4
click at [0, 0] on input "checkbox" at bounding box center [0, 0] width 0 height 0
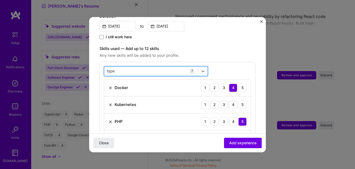
click at [120, 66] on div "type type" at bounding box center [151, 70] width 94 height 9
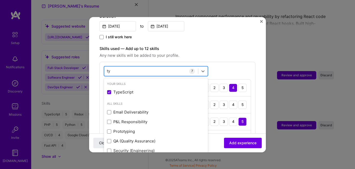
type input "t"
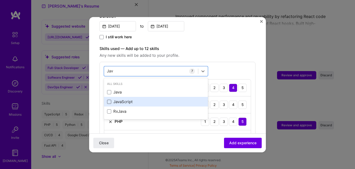
click at [110, 99] on span at bounding box center [109, 101] width 4 height 4
click at [0, 0] on input "checkbox" at bounding box center [0, 0] width 0 height 0
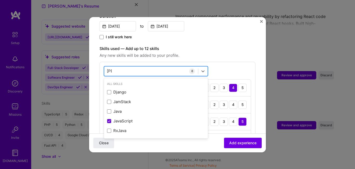
type input "J"
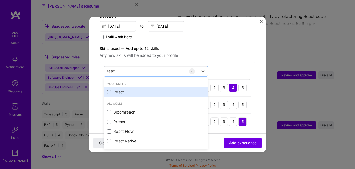
click at [110, 90] on span at bounding box center [109, 92] width 4 height 4
click at [0, 0] on input "checkbox" at bounding box center [0, 0] width 0 height 0
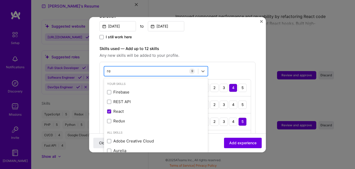
type input "r"
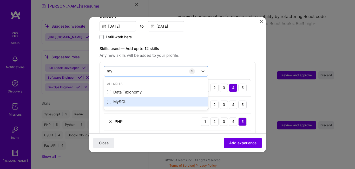
click at [110, 99] on span at bounding box center [109, 101] width 4 height 4
click at [0, 0] on input "checkbox" at bounding box center [0, 0] width 0 height 0
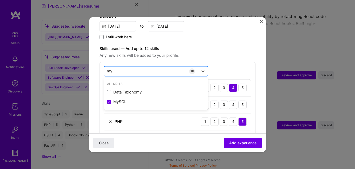
type input "m"
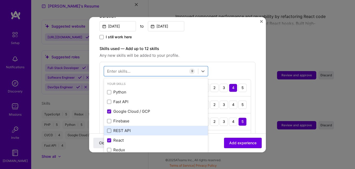
click at [108, 128] on span at bounding box center [109, 130] width 4 height 4
click at [0, 0] on input "checkbox" at bounding box center [0, 0] width 0 height 0
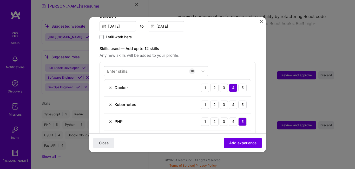
click at [126, 68] on div "Enter skills..." at bounding box center [118, 70] width 23 height 5
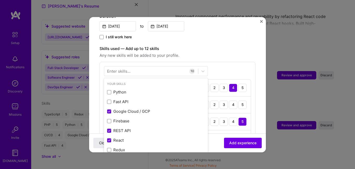
click at [126, 68] on div "Enter skills..." at bounding box center [118, 70] width 23 height 5
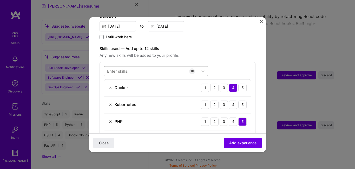
click at [138, 66] on div at bounding box center [151, 70] width 94 height 9
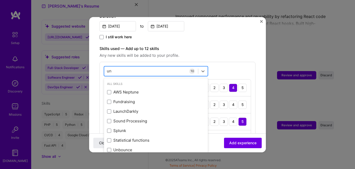
type input "u"
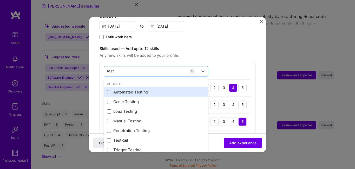
click at [110, 90] on span at bounding box center [109, 92] width 4 height 4
click at [0, 0] on input "checkbox" at bounding box center [0, 0] width 0 height 0
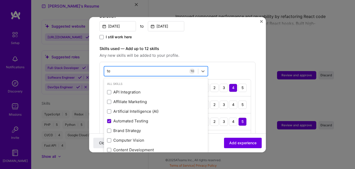
type input "t"
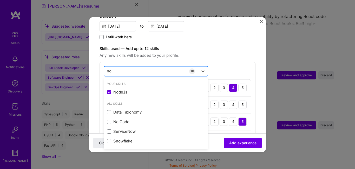
type input "n"
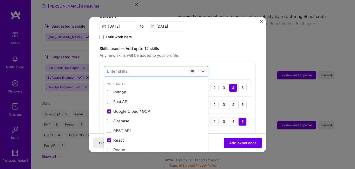
click at [254, 115] on form "Adding suggested job This job is suggested based on your LinkedIn, resume or A.…" at bounding box center [177, 160] width 177 height 579
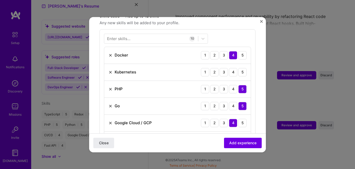
scroll to position [192, 0]
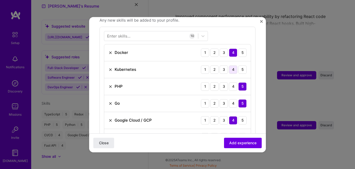
click at [229, 66] on div "4" at bounding box center [233, 69] width 8 height 8
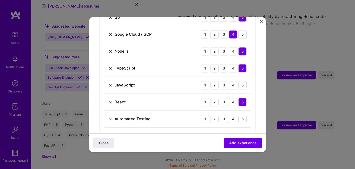
scroll to position [285, 0]
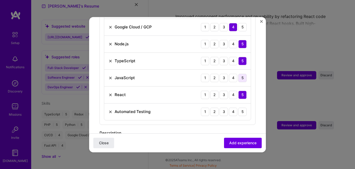
click at [238, 73] on div "5" at bounding box center [242, 77] width 8 height 8
click at [230, 107] on div "4" at bounding box center [233, 111] width 8 height 8
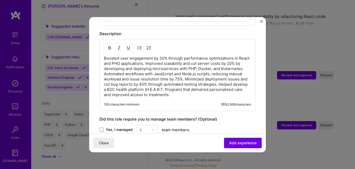
scroll to position [385, 0]
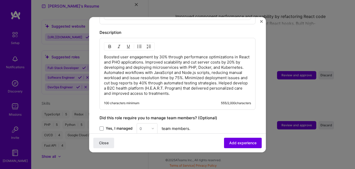
click at [131, 56] on p "Boosted user engagement by 30% through performance optimizations in React and P…" at bounding box center [177, 75] width 147 height 42
click at [210, 61] on p "Boosted user engagement by 30% through performance optimizations in React and P…" at bounding box center [177, 75] width 147 height 42
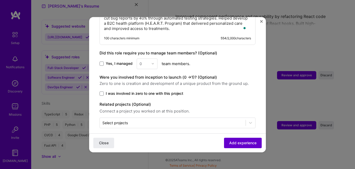
click at [242, 142] on span "Add experience" at bounding box center [242, 142] width 27 height 5
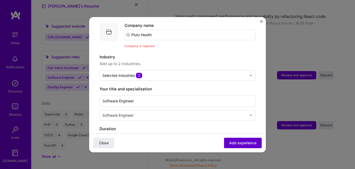
scroll to position [0, 0]
click at [159, 31] on input "Pluto Health" at bounding box center [189, 35] width 131 height 10
click at [158, 30] on input "Pluto Health" at bounding box center [189, 35] width 131 height 10
click at [146, 30] on input "Pluto Health" at bounding box center [189, 35] width 131 height 10
click at [151, 30] on input "Pluto Health" at bounding box center [189, 35] width 131 height 10
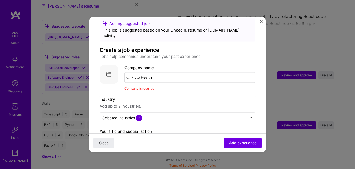
scroll to position [11, 0]
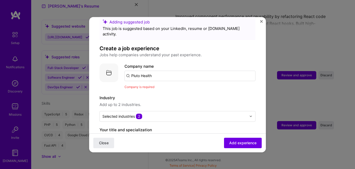
click at [139, 70] on input "Pluto Health" at bounding box center [189, 75] width 131 height 10
click at [152, 71] on input "Pluto Health" at bounding box center [189, 75] width 131 height 10
type input "Pluto Health"
click at [163, 86] on div "Pluto Health" at bounding box center [167, 89] width 28 height 9
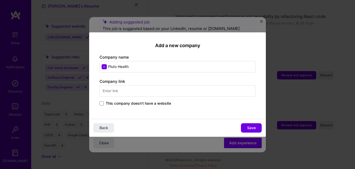
click at [129, 90] on input "text" at bounding box center [177, 90] width 156 height 11
type input "https://www.trypluto.com"
click at [248, 127] on span "Save" at bounding box center [251, 127] width 9 height 5
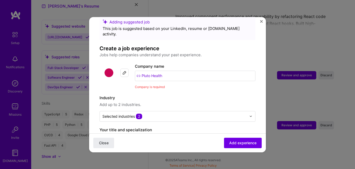
click at [173, 71] on input "Pluto Health" at bounding box center [195, 75] width 121 height 10
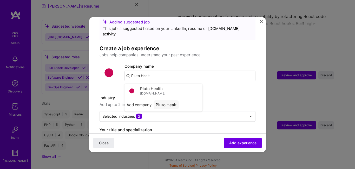
type input "Pluto Health"
click at [180, 87] on div "Pluto Health trypluto.com" at bounding box center [163, 90] width 78 height 15
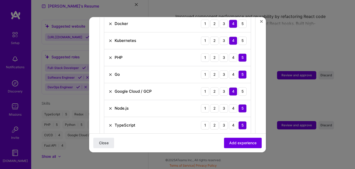
scroll to position [254, 0]
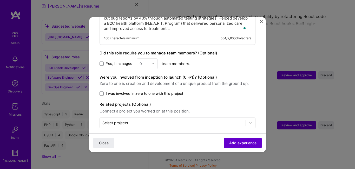
click at [232, 142] on span "Add experience" at bounding box center [242, 142] width 27 height 5
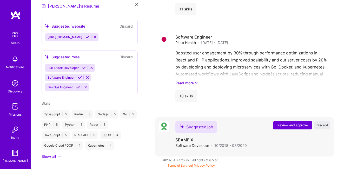
click at [294, 125] on span "Review and approve" at bounding box center [292, 125] width 30 height 4
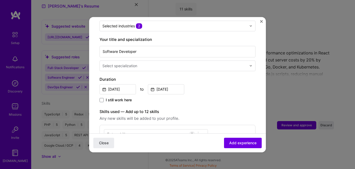
scroll to position [92, 0]
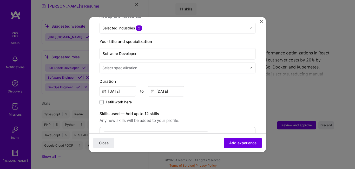
click at [141, 65] on input "text" at bounding box center [174, 67] width 145 height 5
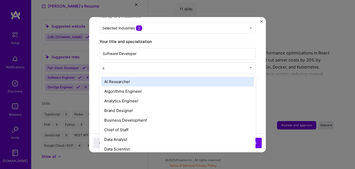
type input "so"
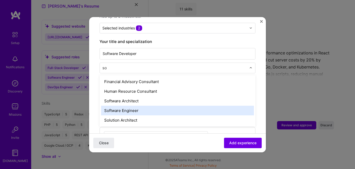
click at [126, 105] on div "Software Engineer" at bounding box center [177, 110] width 153 height 10
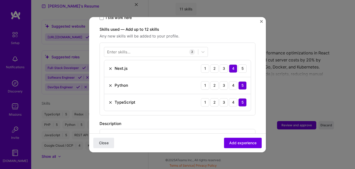
scroll to position [172, 0]
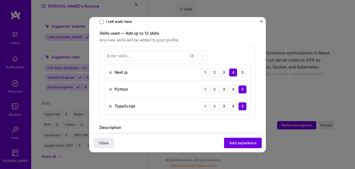
click at [121, 53] on div "Enter skills..." at bounding box center [118, 55] width 23 height 5
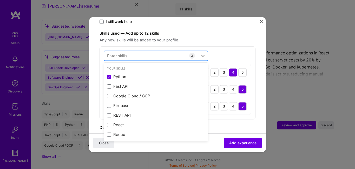
click at [135, 51] on div at bounding box center [151, 55] width 94 height 9
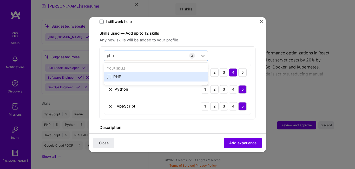
click at [111, 75] on span at bounding box center [109, 77] width 4 height 4
click at [0, 0] on input "checkbox" at bounding box center [0, 0] width 0 height 0
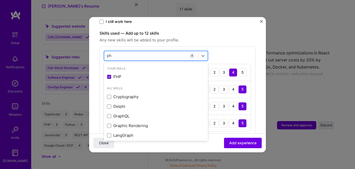
type input "p"
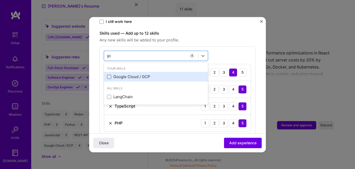
click at [110, 75] on span at bounding box center [109, 77] width 4 height 4
click at [0, 0] on input "checkbox" at bounding box center [0, 0] width 0 height 0
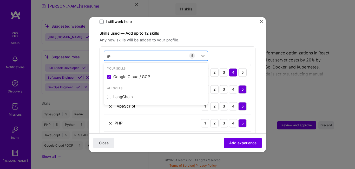
type input "g"
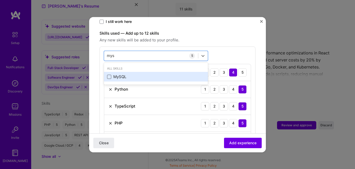
click at [110, 75] on span at bounding box center [109, 77] width 4 height 4
click at [0, 0] on input "checkbox" at bounding box center [0, 0] width 0 height 0
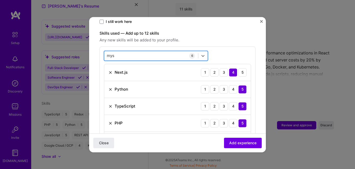
click at [117, 51] on div "mys mys" at bounding box center [151, 55] width 94 height 9
type input "m"
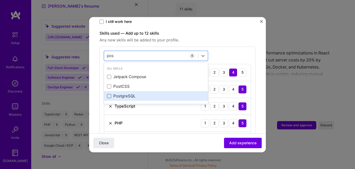
click at [108, 94] on span at bounding box center [109, 96] width 4 height 4
click at [0, 0] on input "checkbox" at bounding box center [0, 0] width 0 height 0
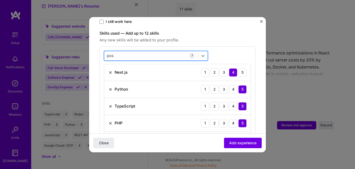
click at [117, 51] on div "pos pos" at bounding box center [151, 55] width 94 height 9
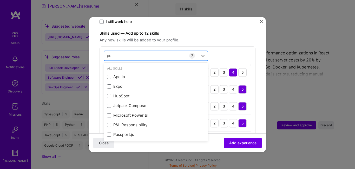
type input "p"
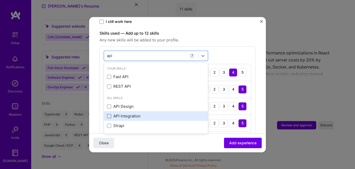
click at [109, 114] on span at bounding box center [109, 116] width 4 height 4
click at [0, 0] on input "checkbox" at bounding box center [0, 0] width 0 height 0
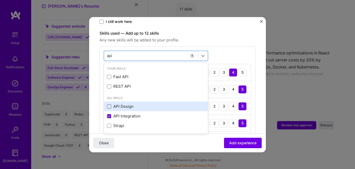
click at [108, 104] on span at bounding box center [109, 106] width 4 height 4
click at [0, 0] on input "checkbox" at bounding box center [0, 0] width 0 height 0
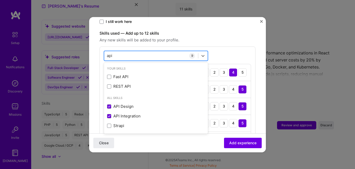
click at [121, 51] on div "api api" at bounding box center [151, 55] width 94 height 9
type input "a"
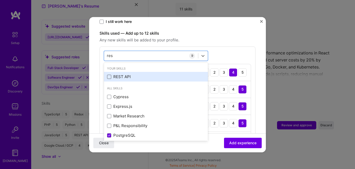
click at [110, 75] on span at bounding box center [109, 77] width 4 height 4
click at [0, 0] on input "checkbox" at bounding box center [0, 0] width 0 height 0
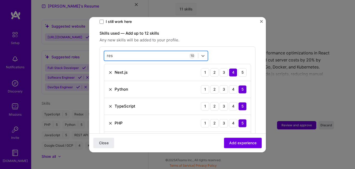
click at [116, 51] on div "res res" at bounding box center [151, 55] width 94 height 9
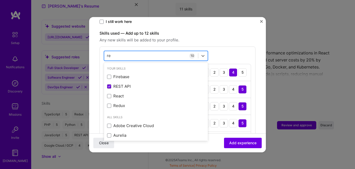
type input "r"
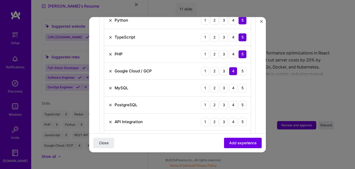
scroll to position [243, 0]
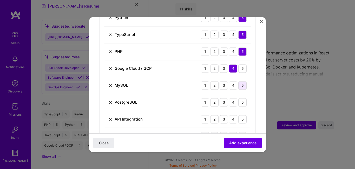
click at [238, 81] on div "5" at bounding box center [242, 85] width 8 height 8
click at [230, 98] on div "4" at bounding box center [233, 102] width 8 height 8
click at [238, 115] on div "5" at bounding box center [242, 119] width 8 height 8
click at [238, 132] on div "5" at bounding box center [242, 136] width 8 height 8
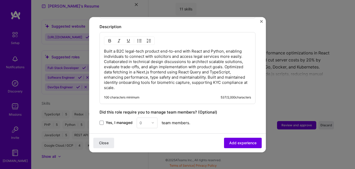
scroll to position [394, 0]
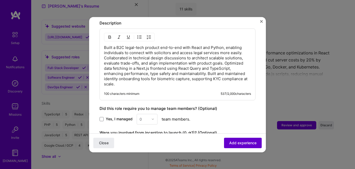
click at [233, 144] on span "Add experience" at bounding box center [242, 142] width 27 height 5
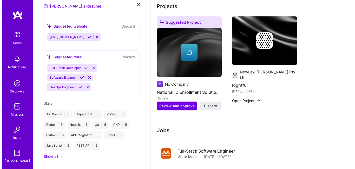
scroll to position [201, 0]
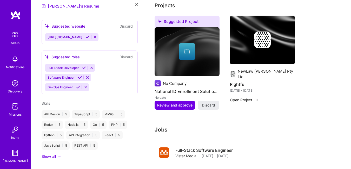
click at [270, 50] on img at bounding box center [262, 40] width 65 height 49
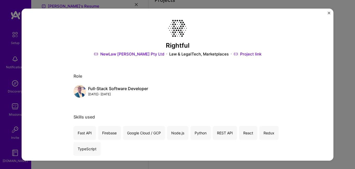
click at [329, 13] on img "Close" at bounding box center [328, 12] width 3 height 3
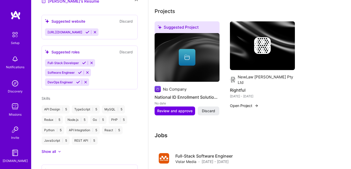
scroll to position [167, 0]
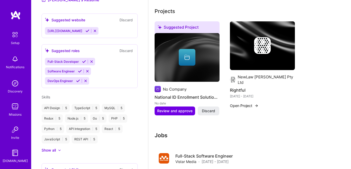
click at [108, 58] on div "Full-Stack Developer Software Engineer DevOps Engineer" at bounding box center [89, 71] width 89 height 27
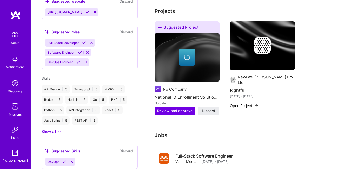
scroll to position [192, 0]
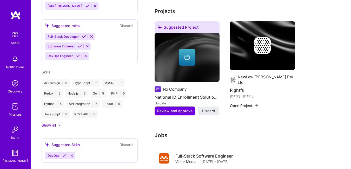
click at [55, 122] on div "Show all" at bounding box center [49, 124] width 14 height 5
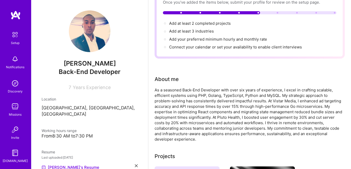
scroll to position [0, 0]
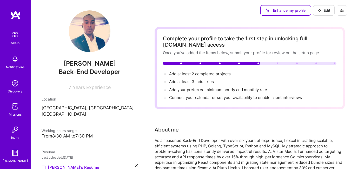
click at [219, 63] on div at bounding box center [220, 63] width 2 height 2
click at [326, 11] on span "Edit" at bounding box center [323, 10] width 13 height 5
select select "US"
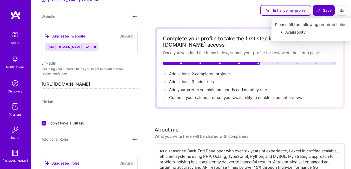
type textarea "As a seasoned Back-End Developer with over six years of experience, I excel in …"
click at [328, 10] on span "Save" at bounding box center [323, 10] width 15 height 5
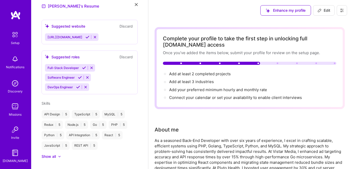
click at [12, 110] on img at bounding box center [15, 106] width 10 height 10
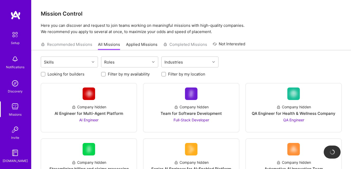
click at [44, 75] on input "Looking for builders" at bounding box center [44, 74] width 4 height 4
checkbox input "true"
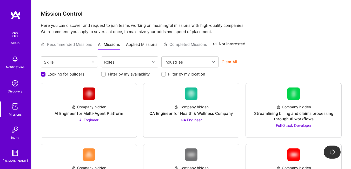
click at [70, 62] on div "Skills" at bounding box center [65, 62] width 49 height 10
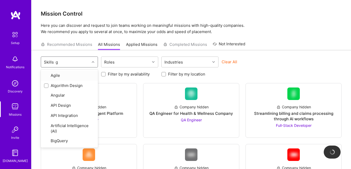
type input "go"
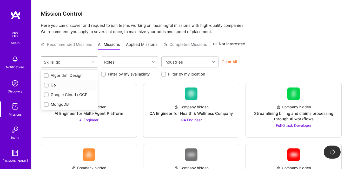
click at [45, 84] on input "checkbox" at bounding box center [47, 85] width 4 height 4
checkbox input "true"
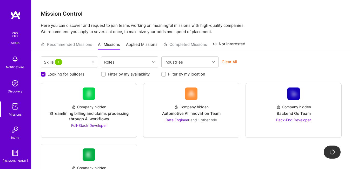
click at [269, 48] on div "Recommended Missions All Missions Applied Missions Completed Missions Not Inter…" at bounding box center [191, 44] width 301 height 11
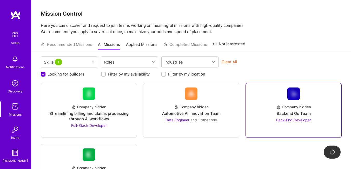
click at [300, 114] on div "Backend Go Team" at bounding box center [294, 112] width 34 height 5
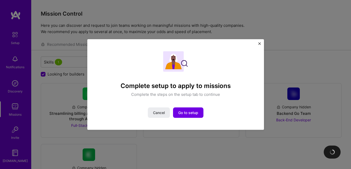
click at [259, 43] on img "Close" at bounding box center [259, 43] width 3 height 3
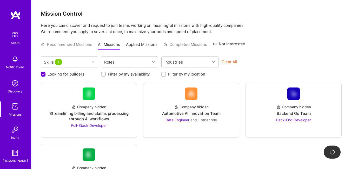
click at [76, 46] on div "Recommended Missions All Missions Applied Missions Completed Missions Not Inter…" at bounding box center [143, 44] width 204 height 11
click at [12, 35] on img at bounding box center [15, 34] width 11 height 11
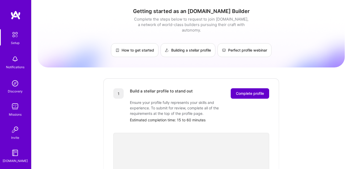
click at [246, 91] on span "Complete profile" at bounding box center [250, 93] width 28 height 5
